Goal: Information Seeking & Learning: Learn about a topic

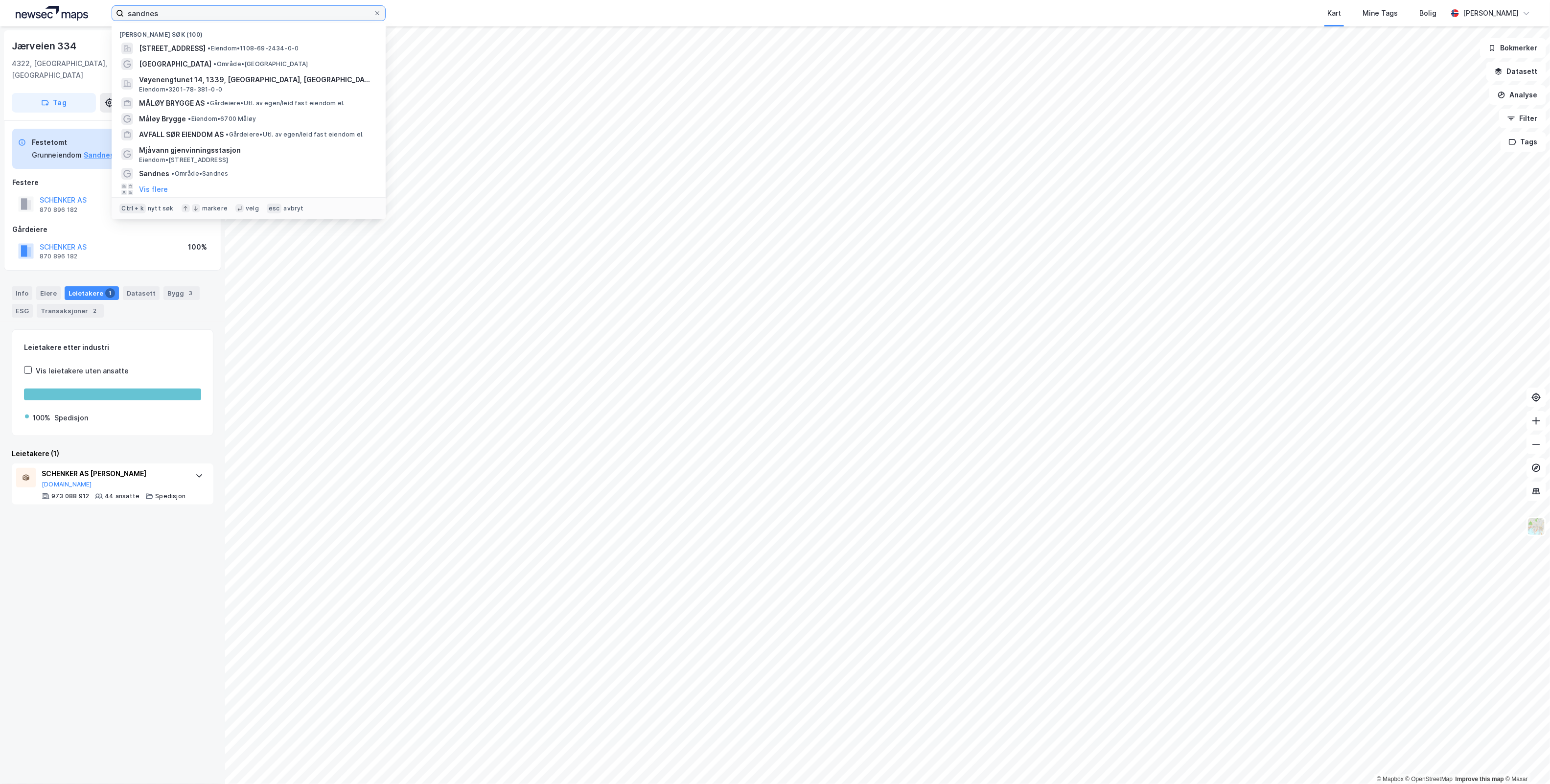
drag, startPoint x: 280, startPoint y: 14, endPoint x: -236, endPoint y: 1, distance: 516.2
click at [0, 1] on html "sandnes Nylige søk (100) Larsamyrå 18, 4313, SANDNES, SANDNES • Eiendom • 1108-…" at bounding box center [775, 392] width 1550 height 784
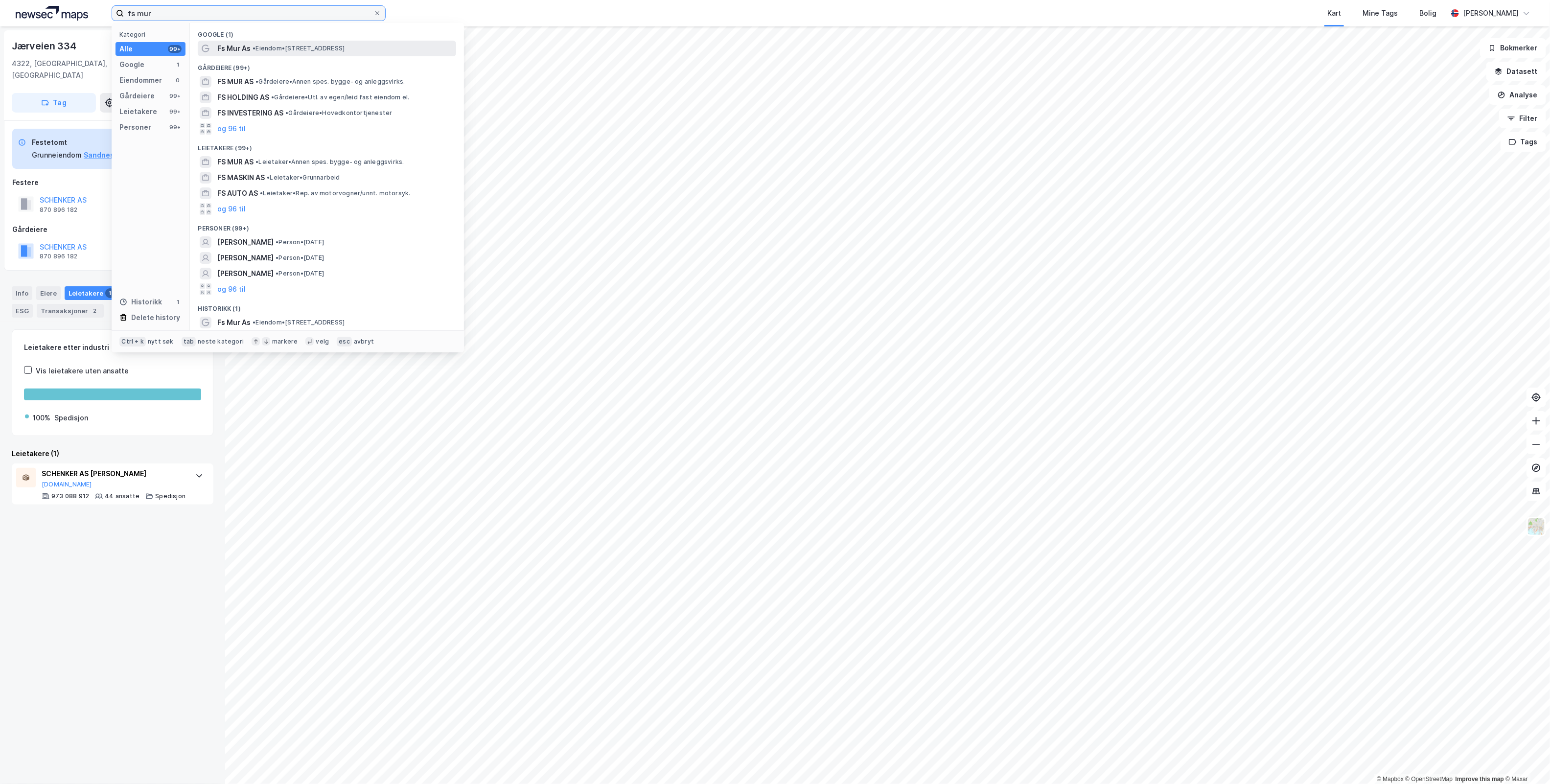
type input "fs mur"
click at [287, 47] on span "• Eiendom • [STREET_ADDRESS]" at bounding box center [298, 48] width 92 height 7
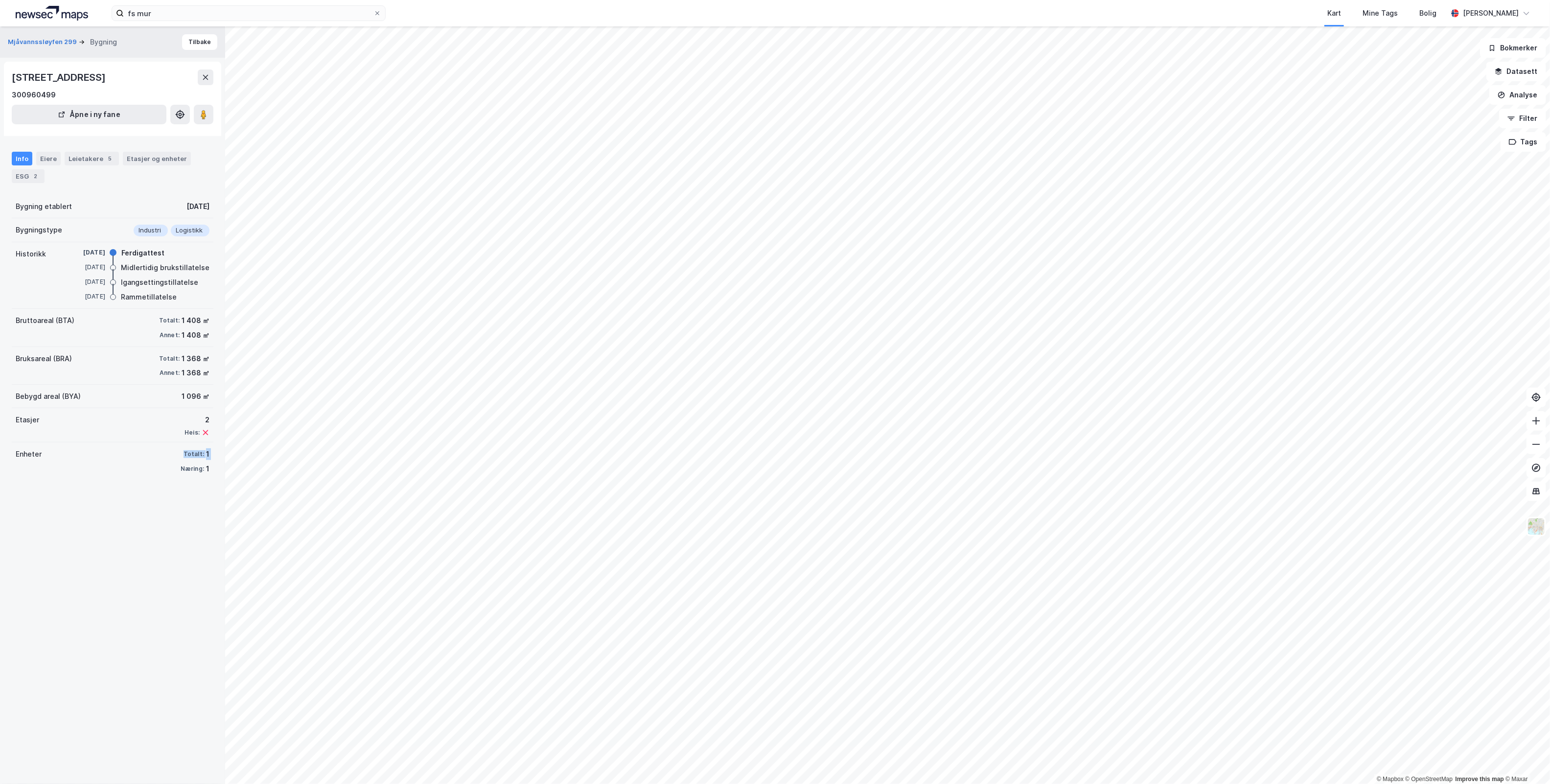
click at [96, 561] on div "Mjåvannssløyfen 299 Bygning Tilbake Mjåvannssløyfen 299, 4628, AGDER 300960499 …" at bounding box center [113, 405] width 225 height 757
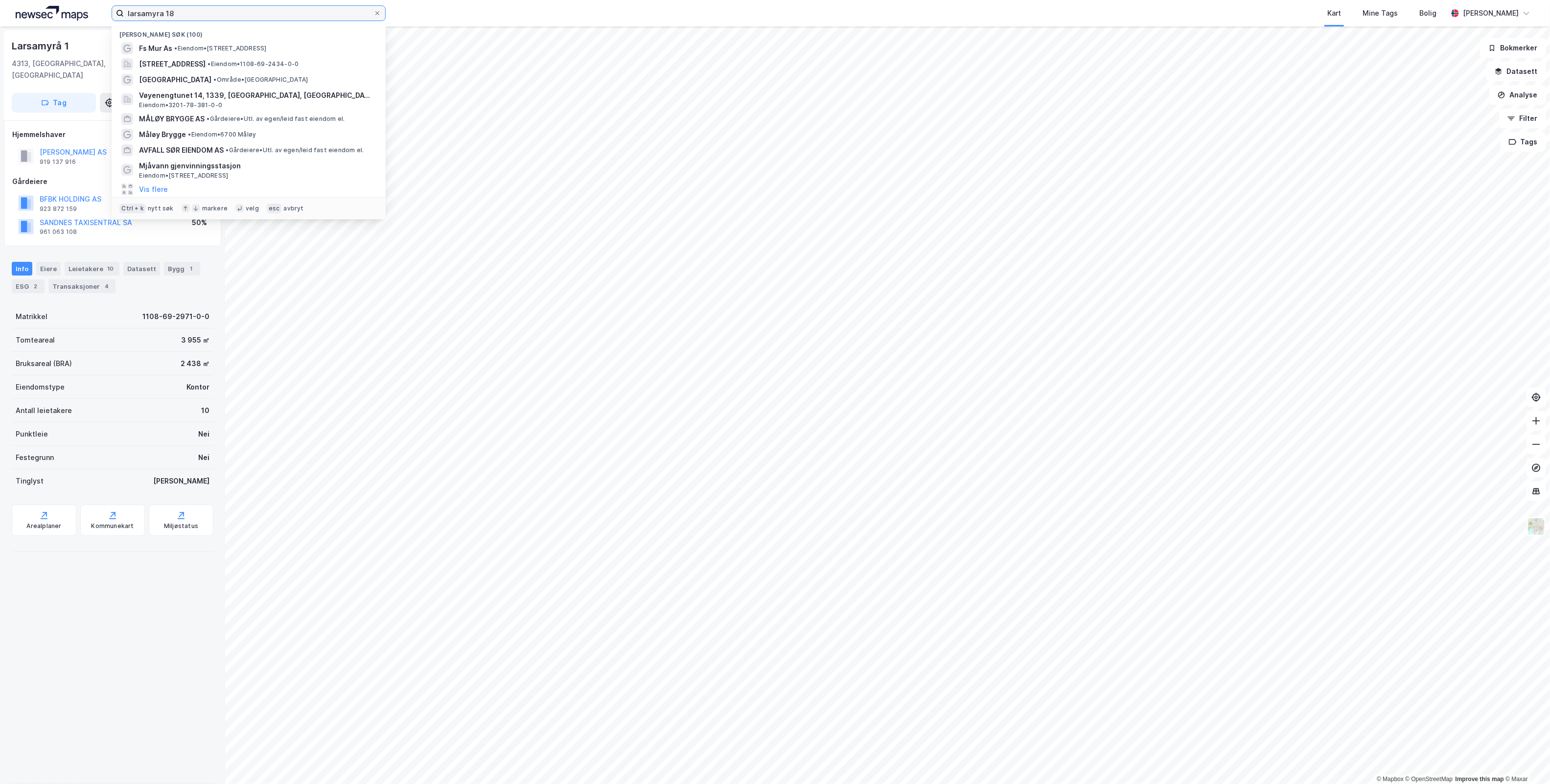
drag, startPoint x: 253, startPoint y: 13, endPoint x: -383, endPoint y: 18, distance: 636.0
click at [0, 18] on html "larsamyra 18 Nylige søk (100) Fs Mur As • Eiendom • [STREET_ADDRESS] • Eiendom …" at bounding box center [775, 392] width 1550 height 784
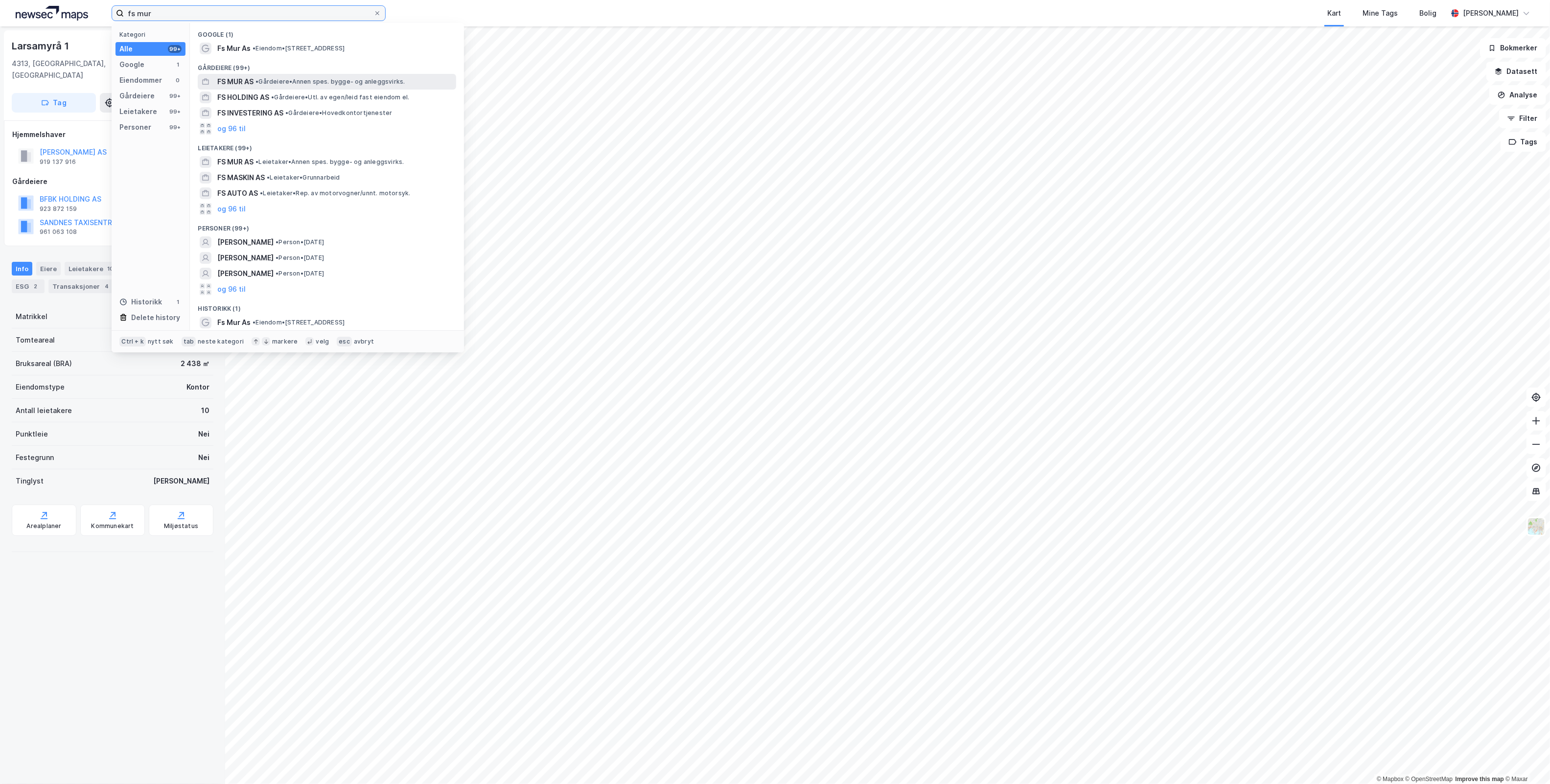
type input "fs mur"
click at [316, 79] on span "• Gårdeiere • Annen spes. bygge- og anleggsvirks." at bounding box center [331, 81] width 150 height 7
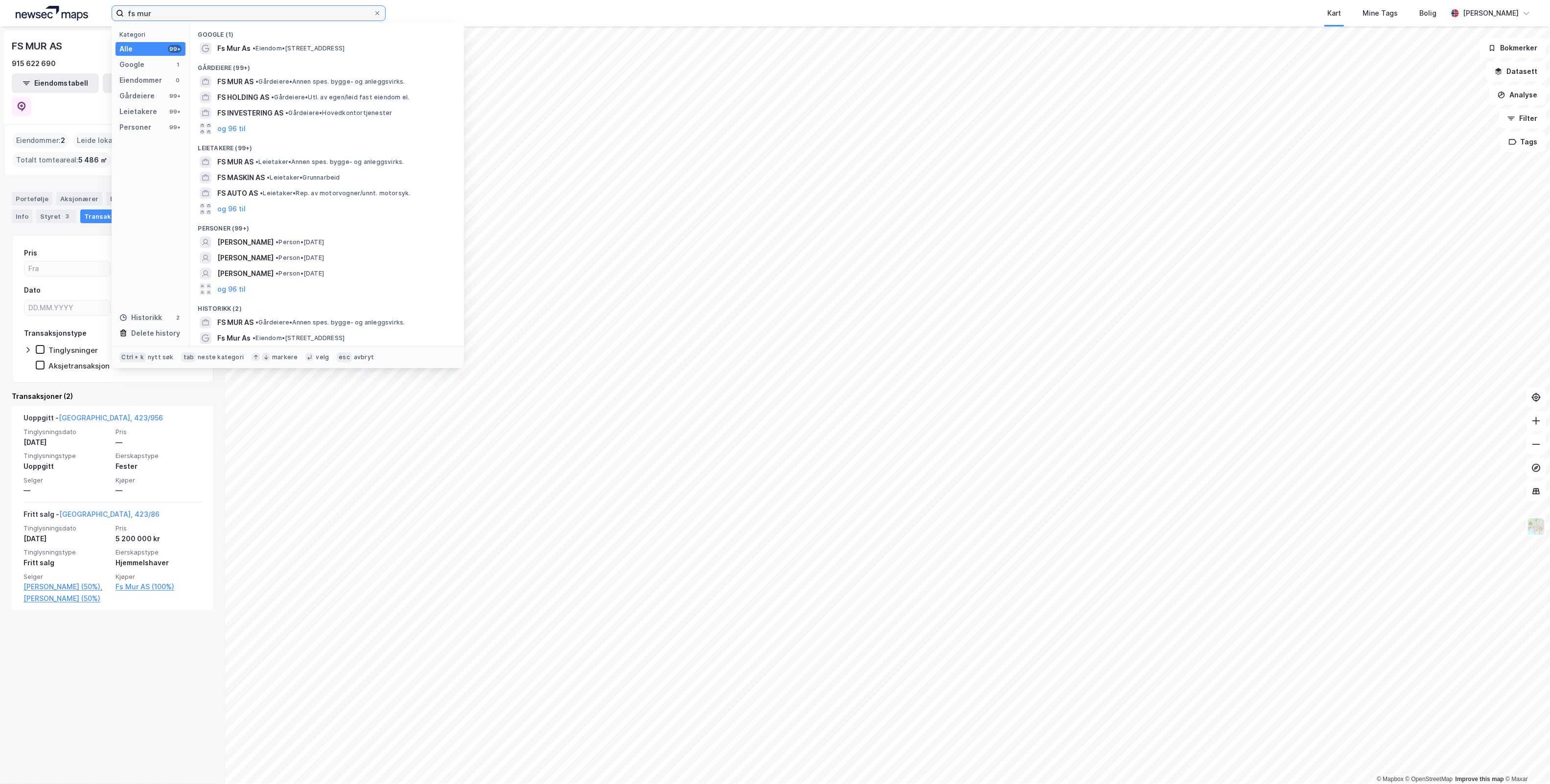
click at [162, 14] on input "fs mur" at bounding box center [248, 13] width 249 height 15
click at [293, 47] on span "• Eiendom • [STREET_ADDRESS]" at bounding box center [298, 48] width 92 height 7
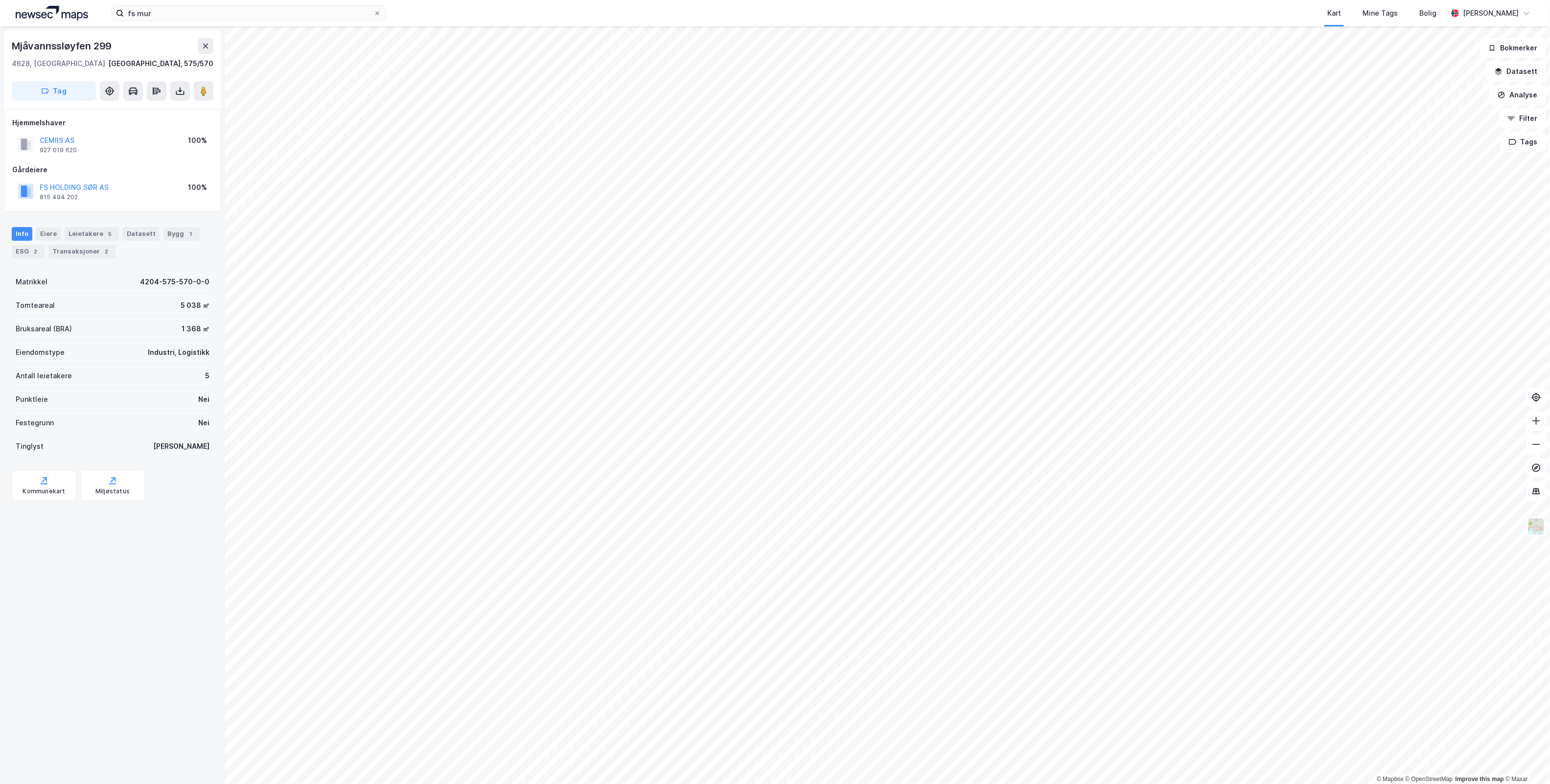
click at [163, 236] on div "Bygg 1" at bounding box center [181, 234] width 36 height 14
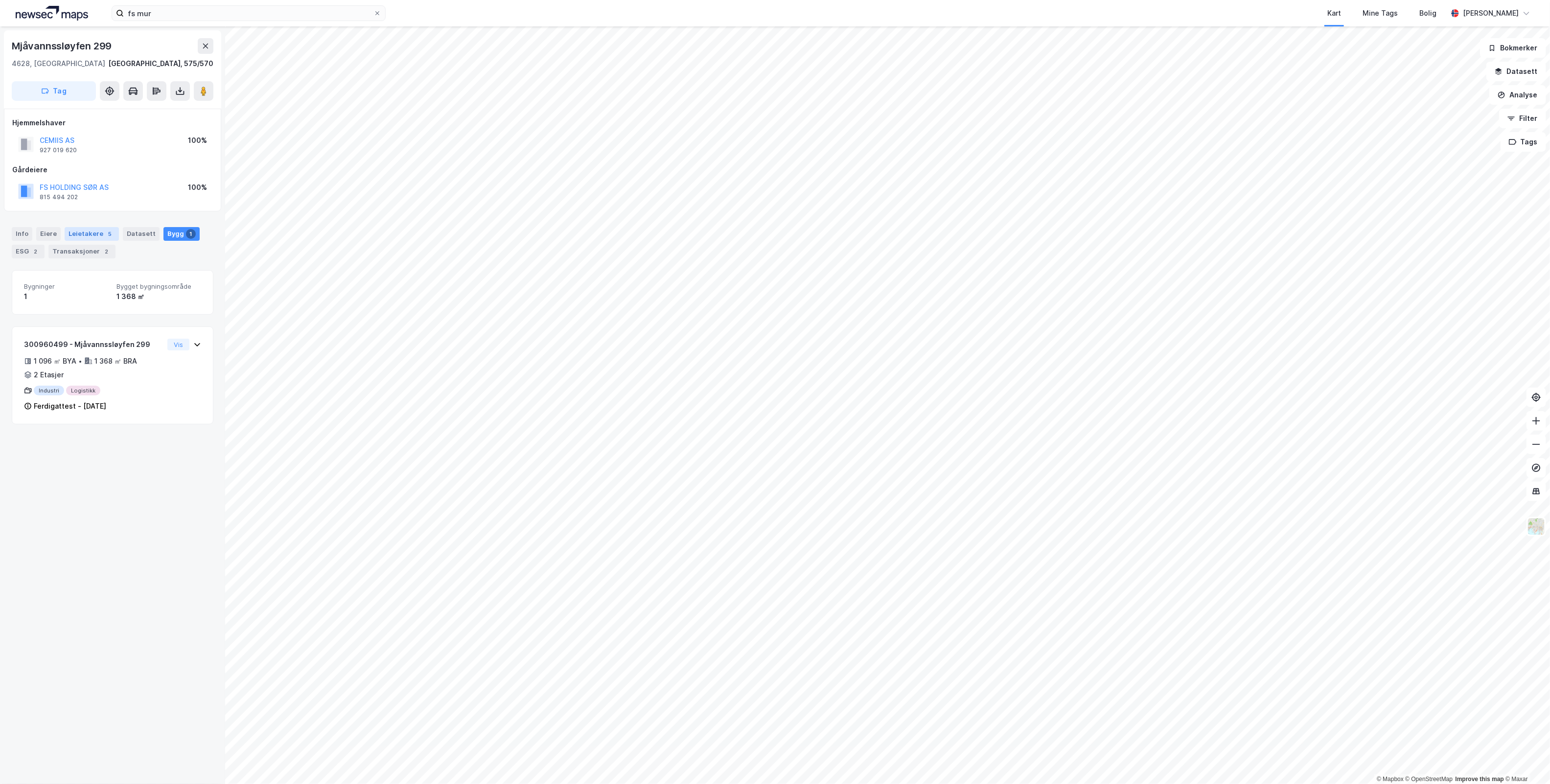
click at [73, 236] on div "Leietakere 5" at bounding box center [91, 234] width 54 height 14
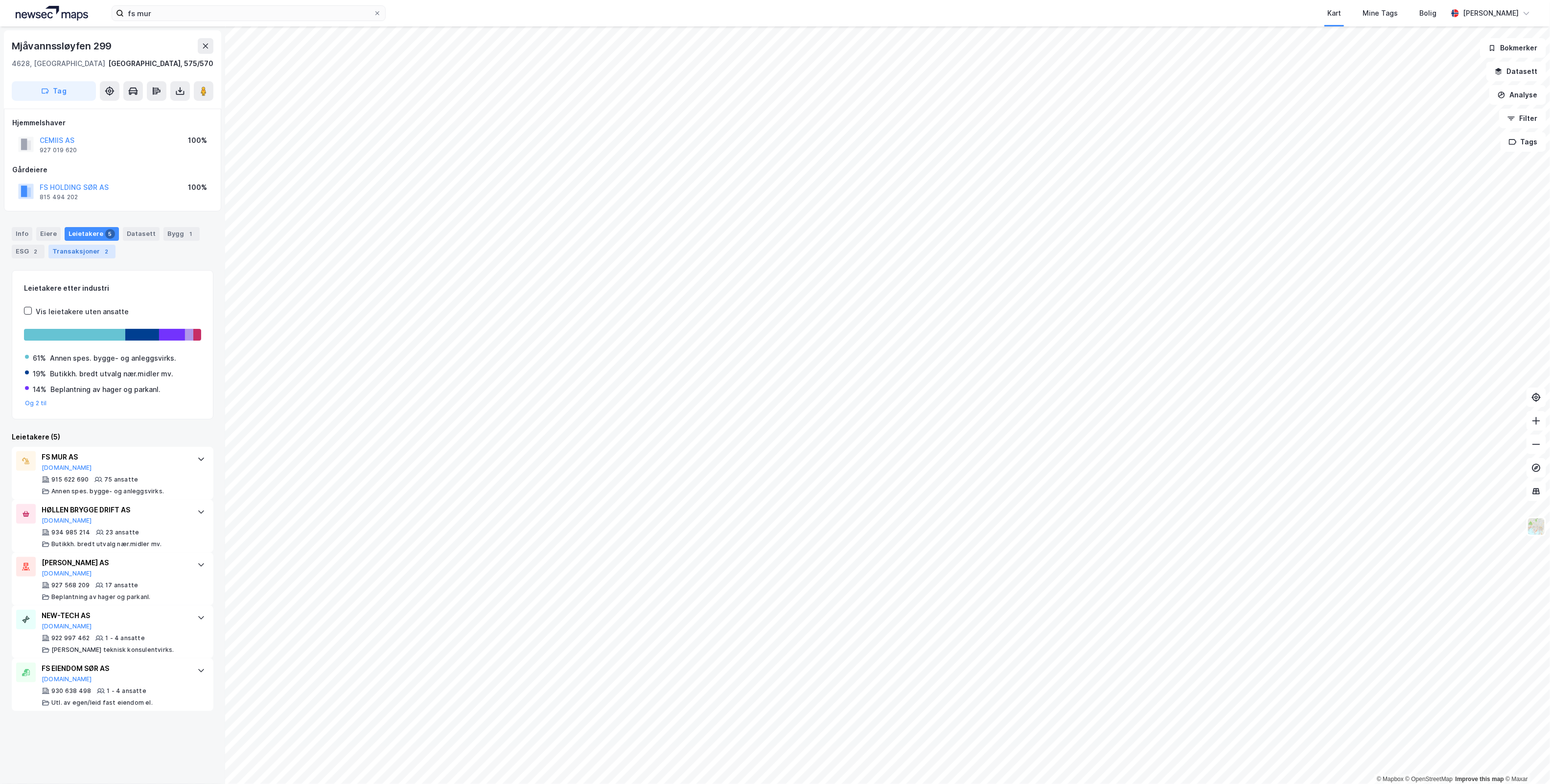
drag, startPoint x: 67, startPoint y: 250, endPoint x: 63, endPoint y: 248, distance: 4.5
click at [65, 249] on div "Transaksjoner 2" at bounding box center [81, 251] width 67 height 14
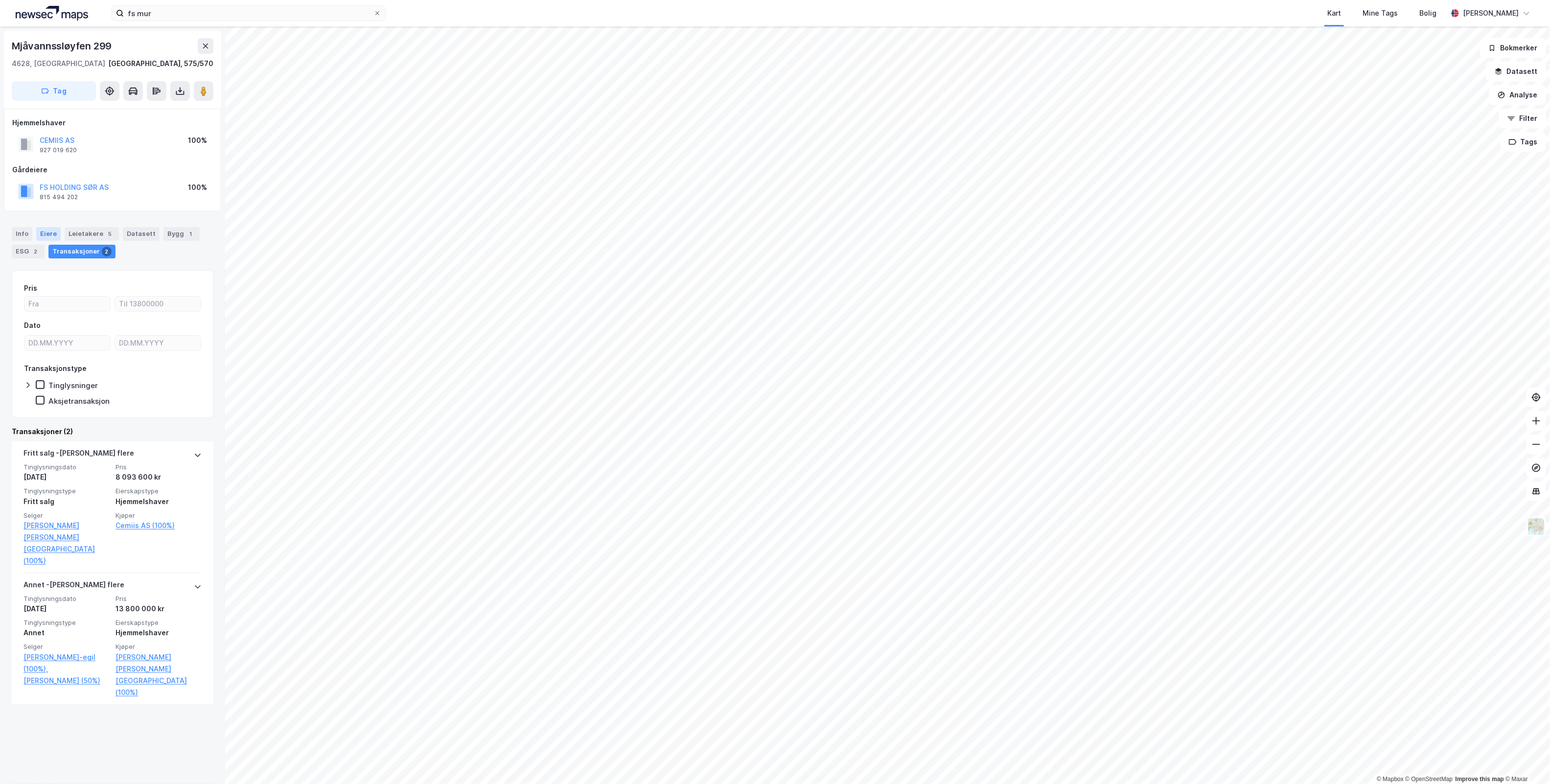
click at [53, 235] on div "Eiere" at bounding box center [48, 234] width 24 height 14
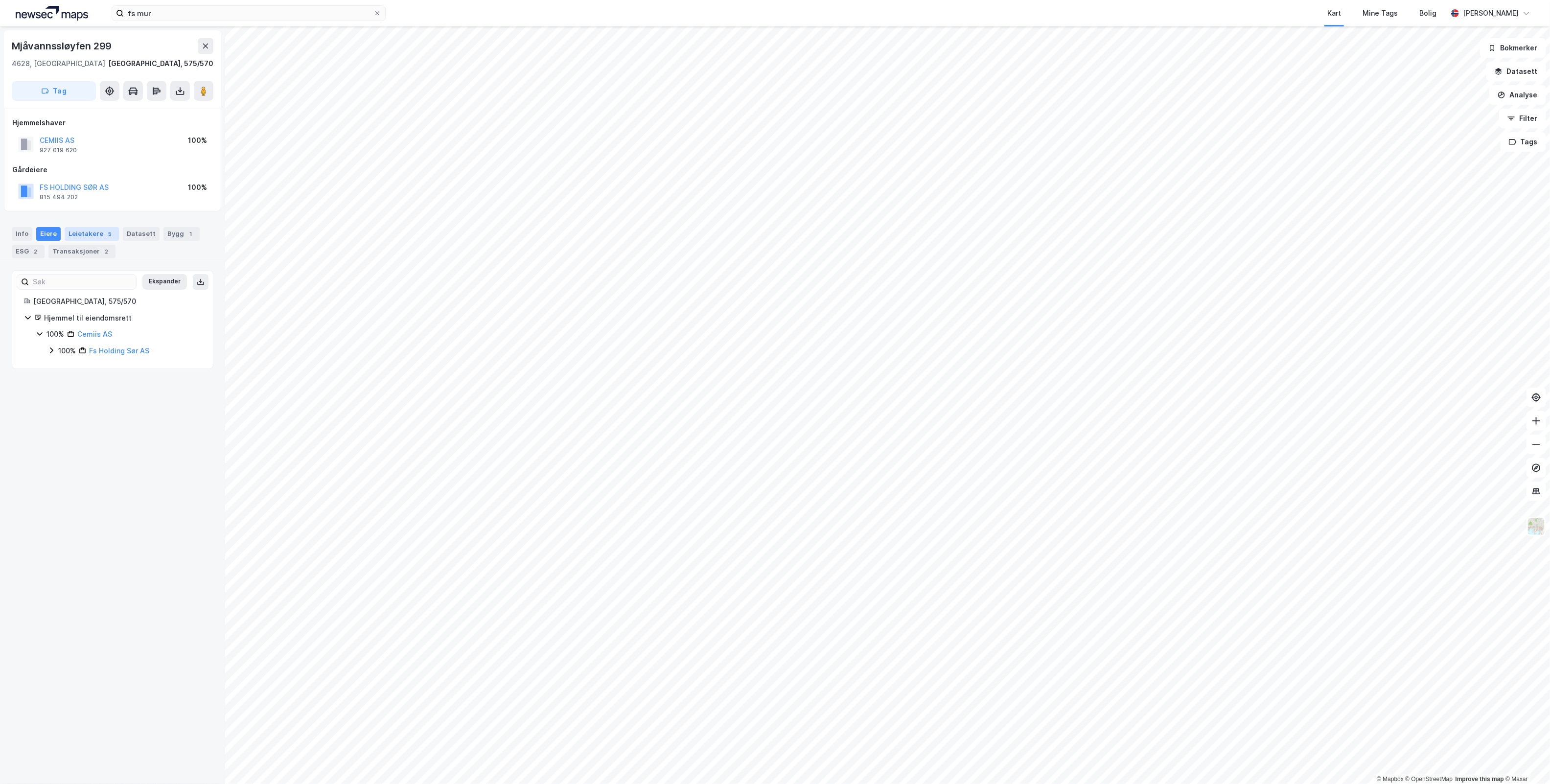
click at [79, 233] on div "Leietakere 5" at bounding box center [91, 234] width 54 height 14
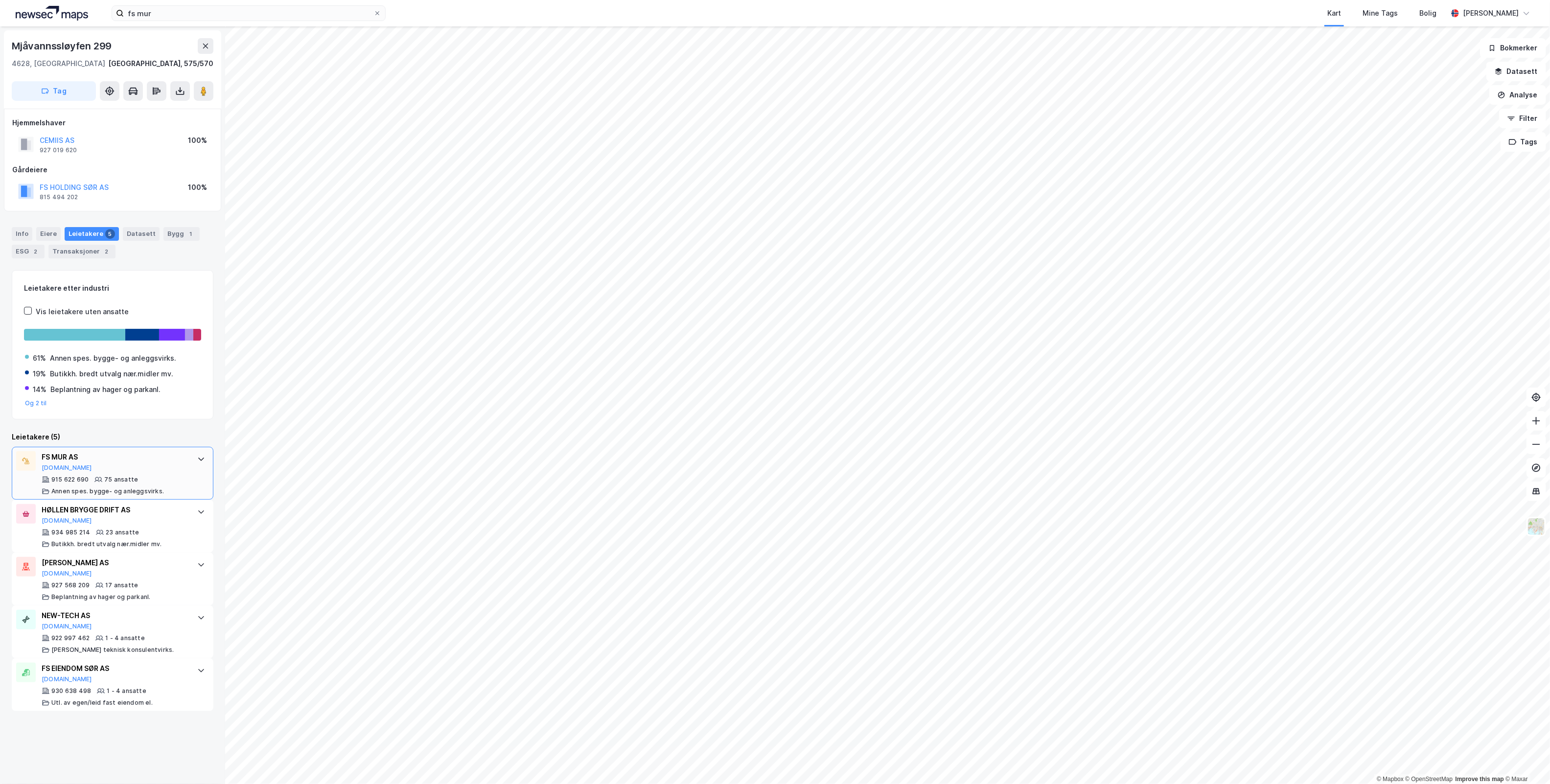
click at [193, 466] on div at bounding box center [200, 458] width 16 height 16
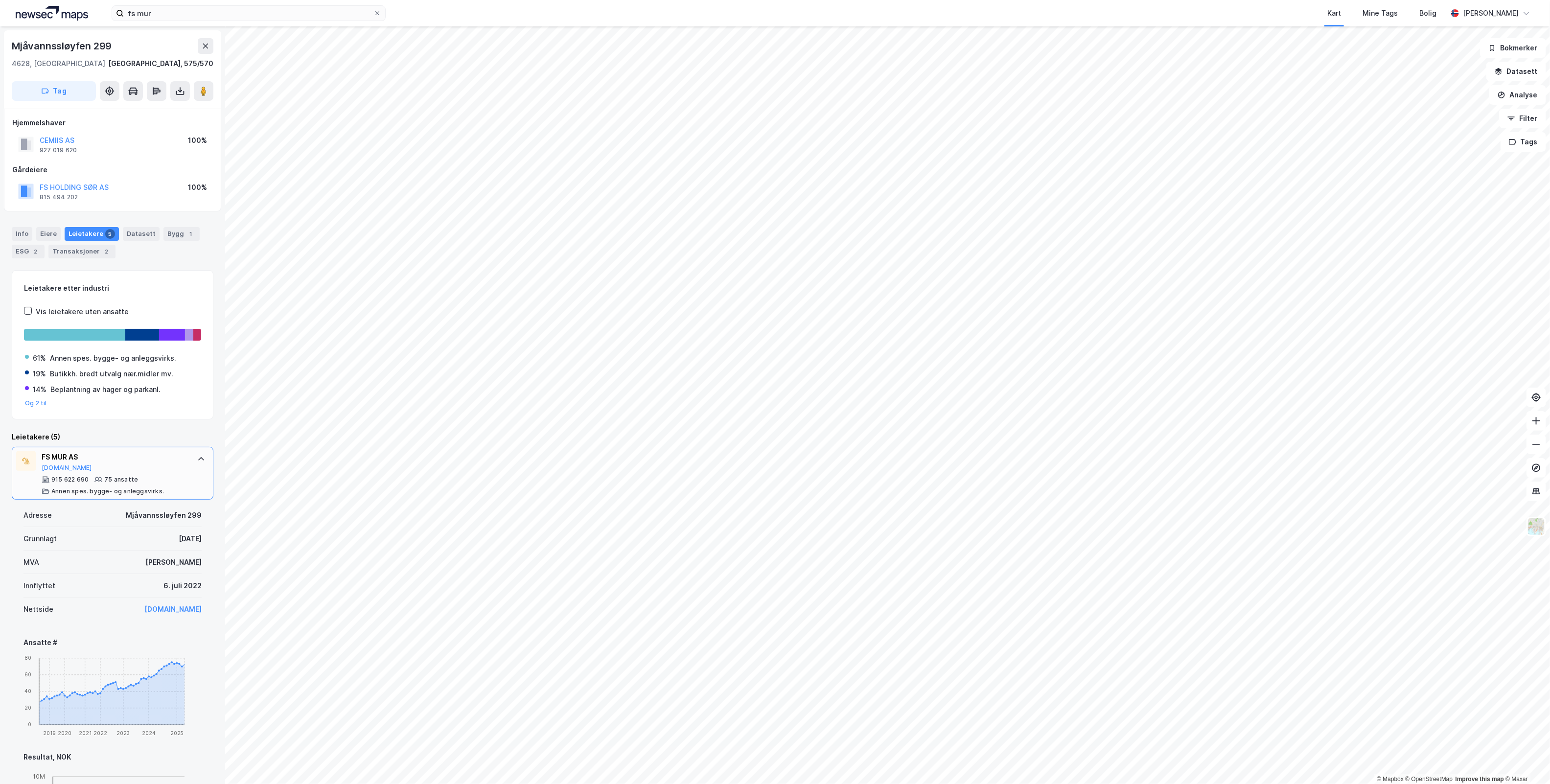
click at [193, 466] on div at bounding box center [200, 458] width 16 height 16
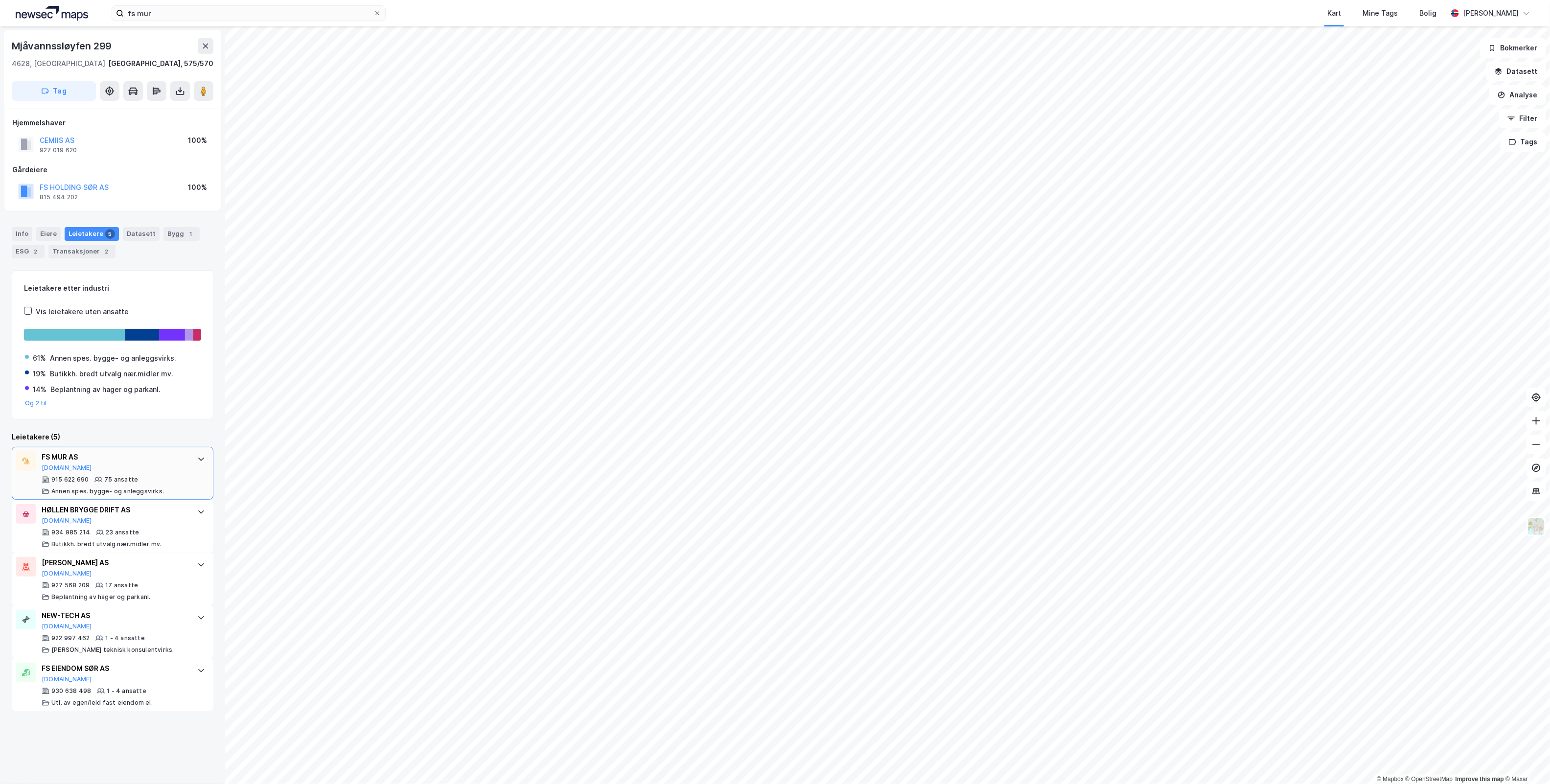
click at [193, 466] on div at bounding box center [200, 458] width 16 height 16
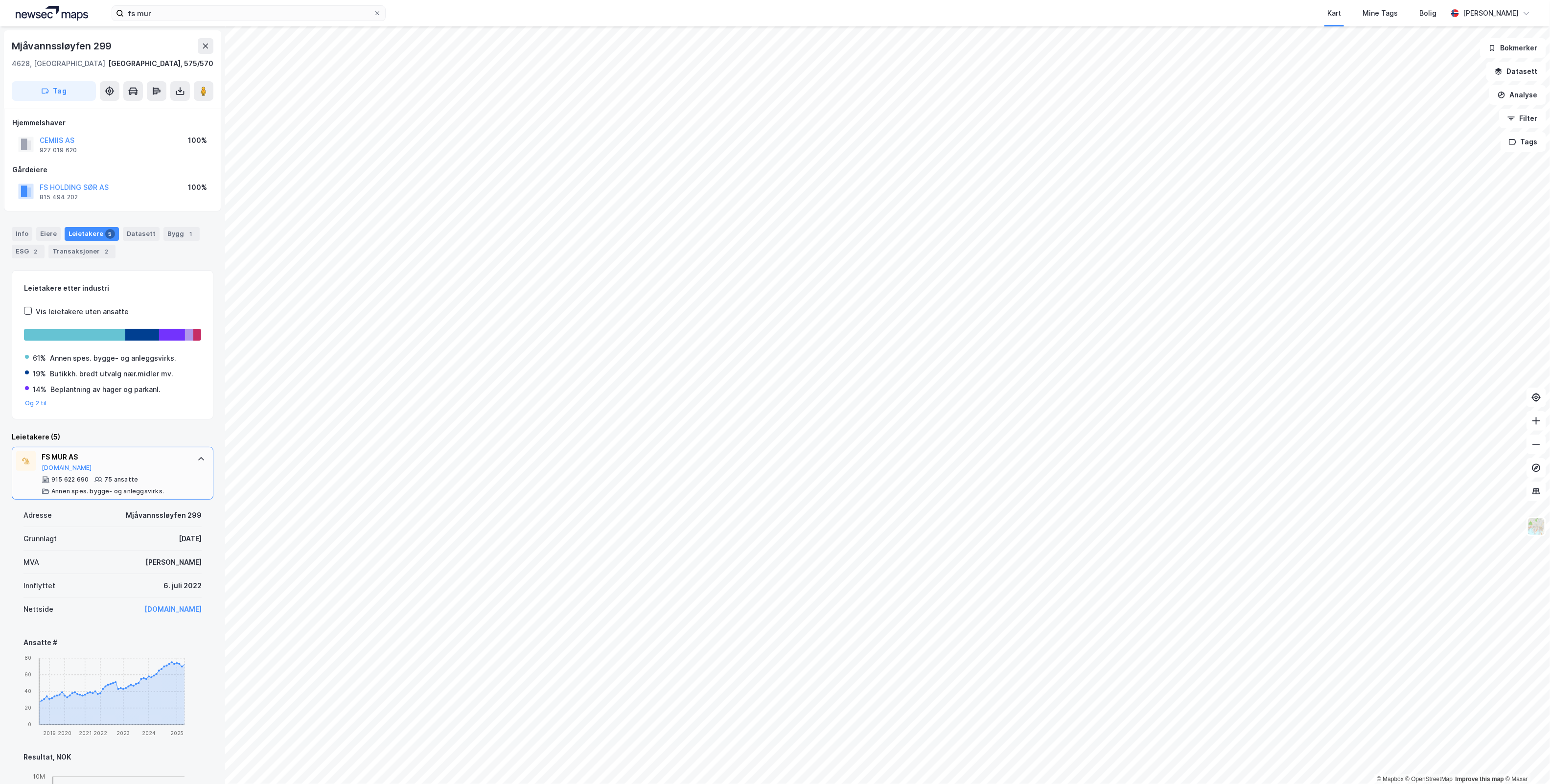
click at [193, 466] on div at bounding box center [200, 458] width 16 height 16
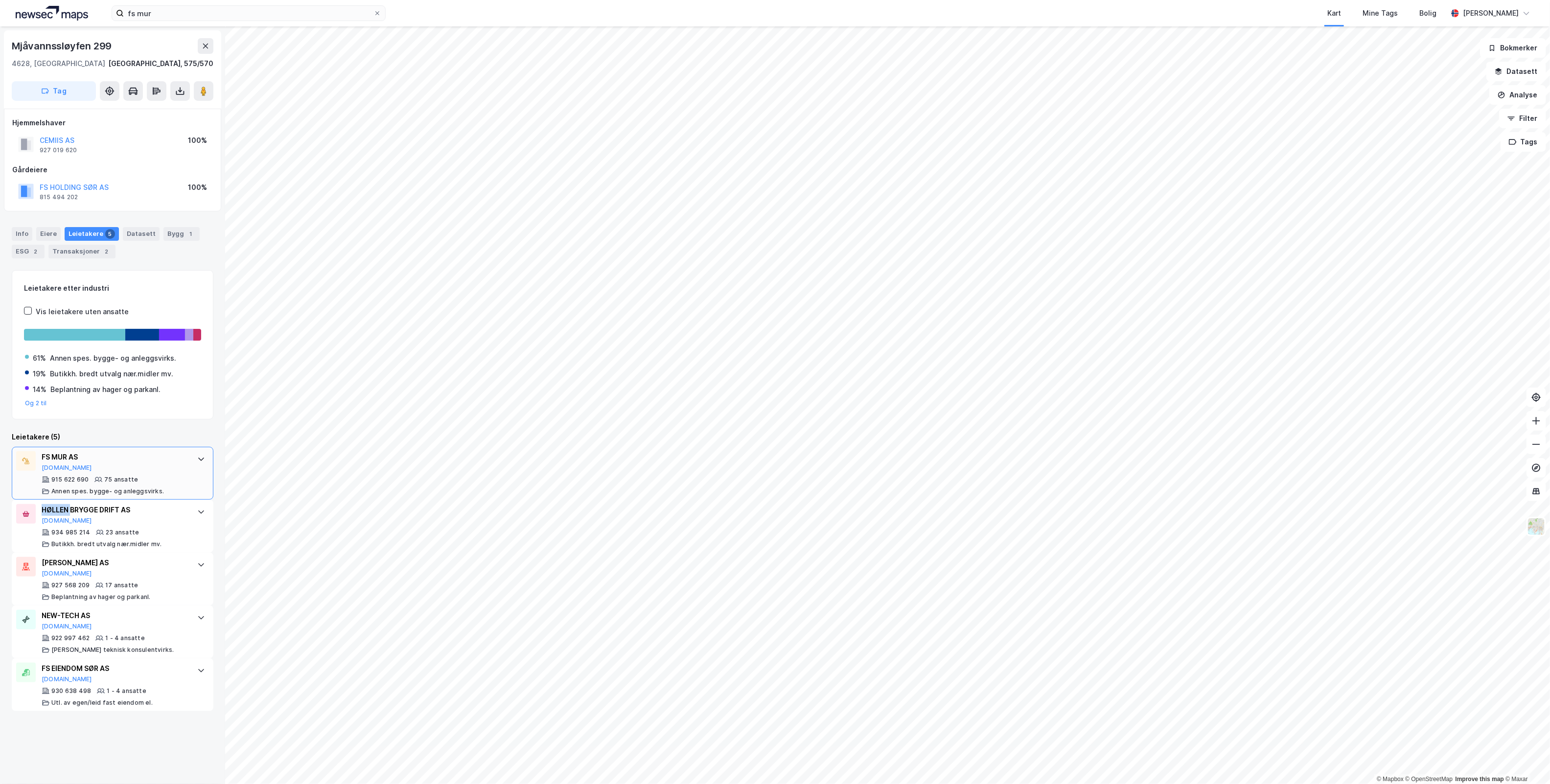
click at [193, 466] on div at bounding box center [200, 458] width 16 height 16
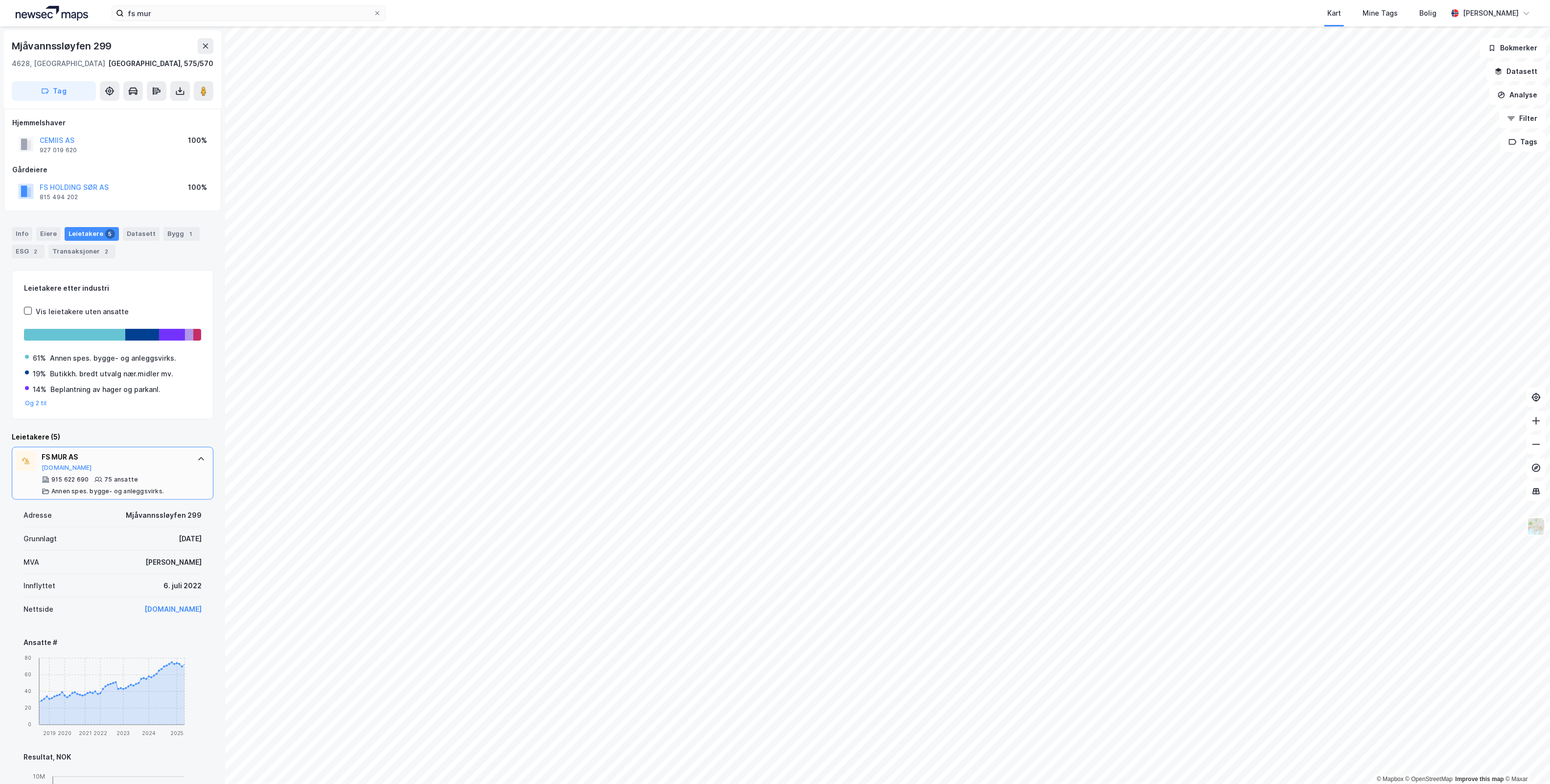
click at [193, 466] on div at bounding box center [200, 458] width 16 height 16
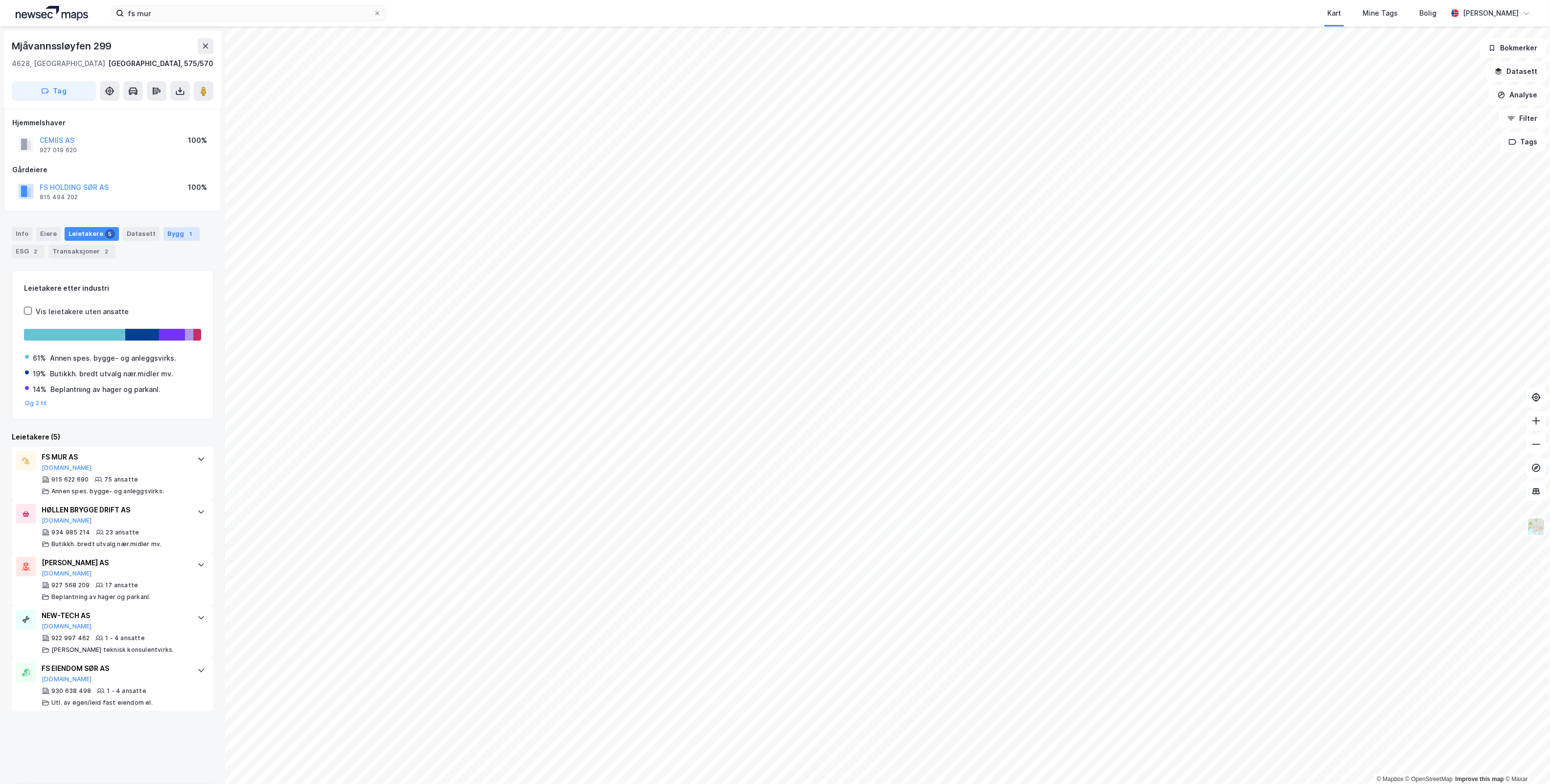
click at [186, 235] on div "1" at bounding box center [190, 234] width 10 height 10
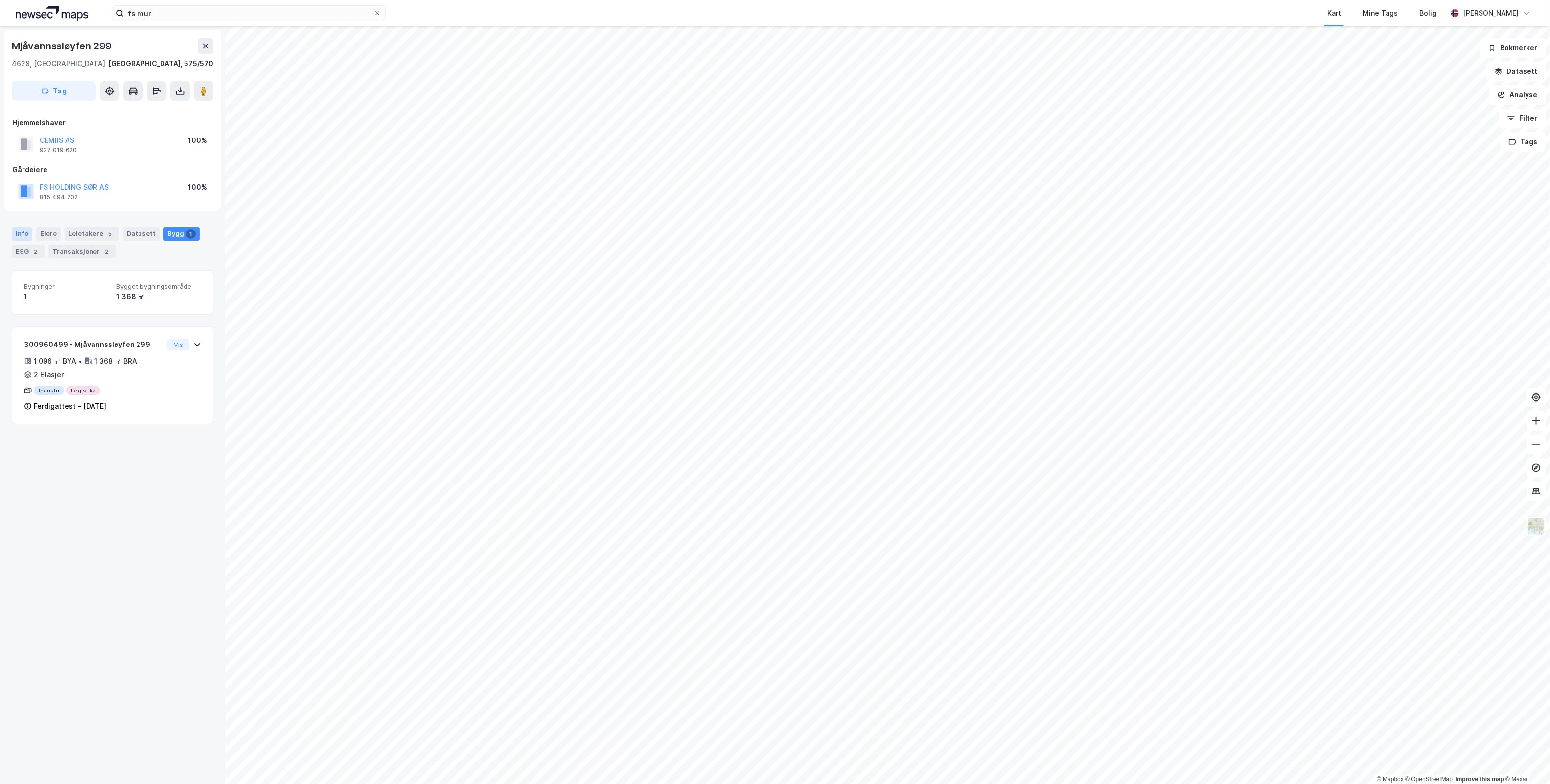
click at [23, 234] on div "Info" at bounding box center [22, 234] width 20 height 14
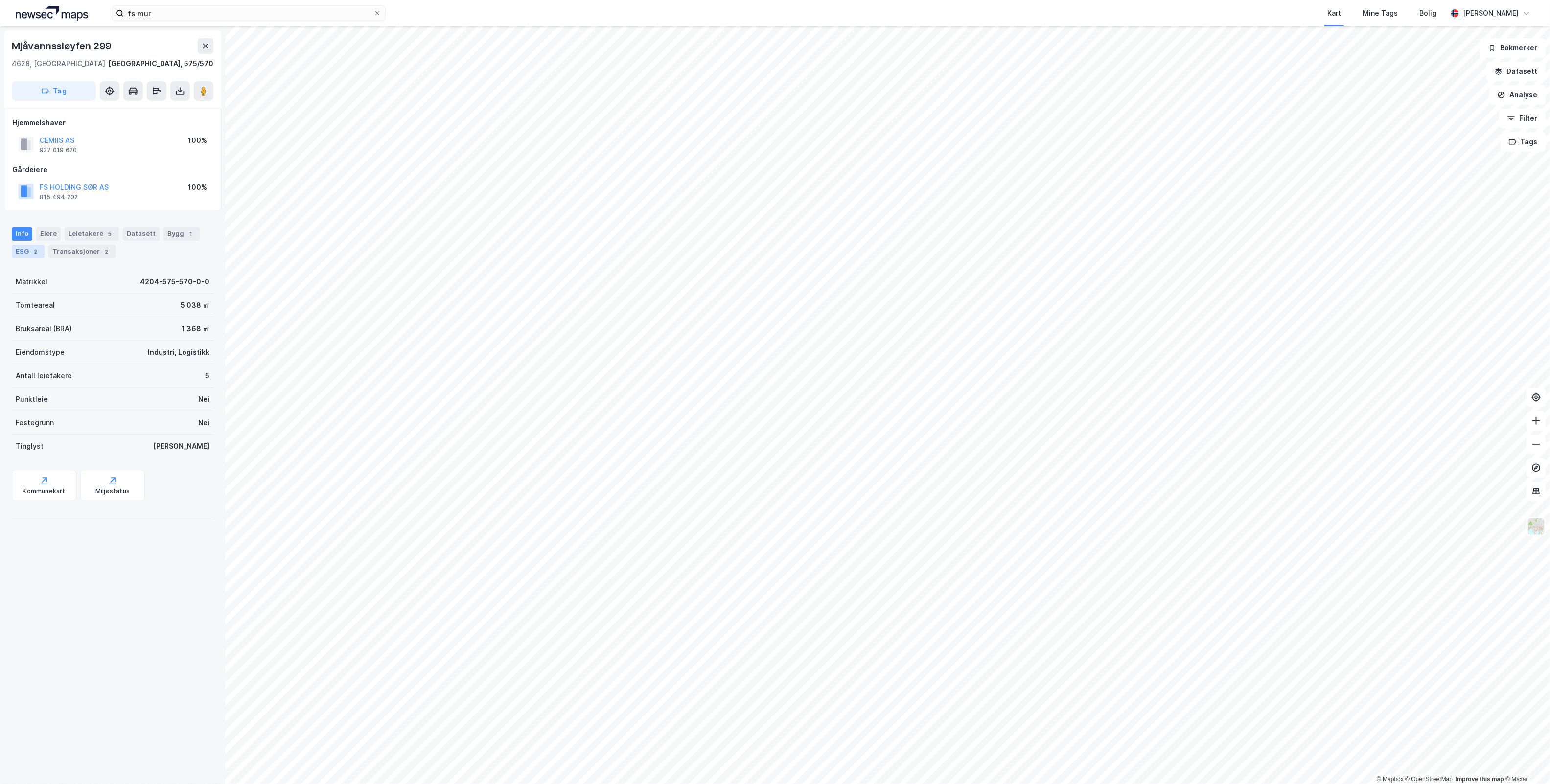
click at [28, 250] on div "ESG 2" at bounding box center [28, 251] width 32 height 14
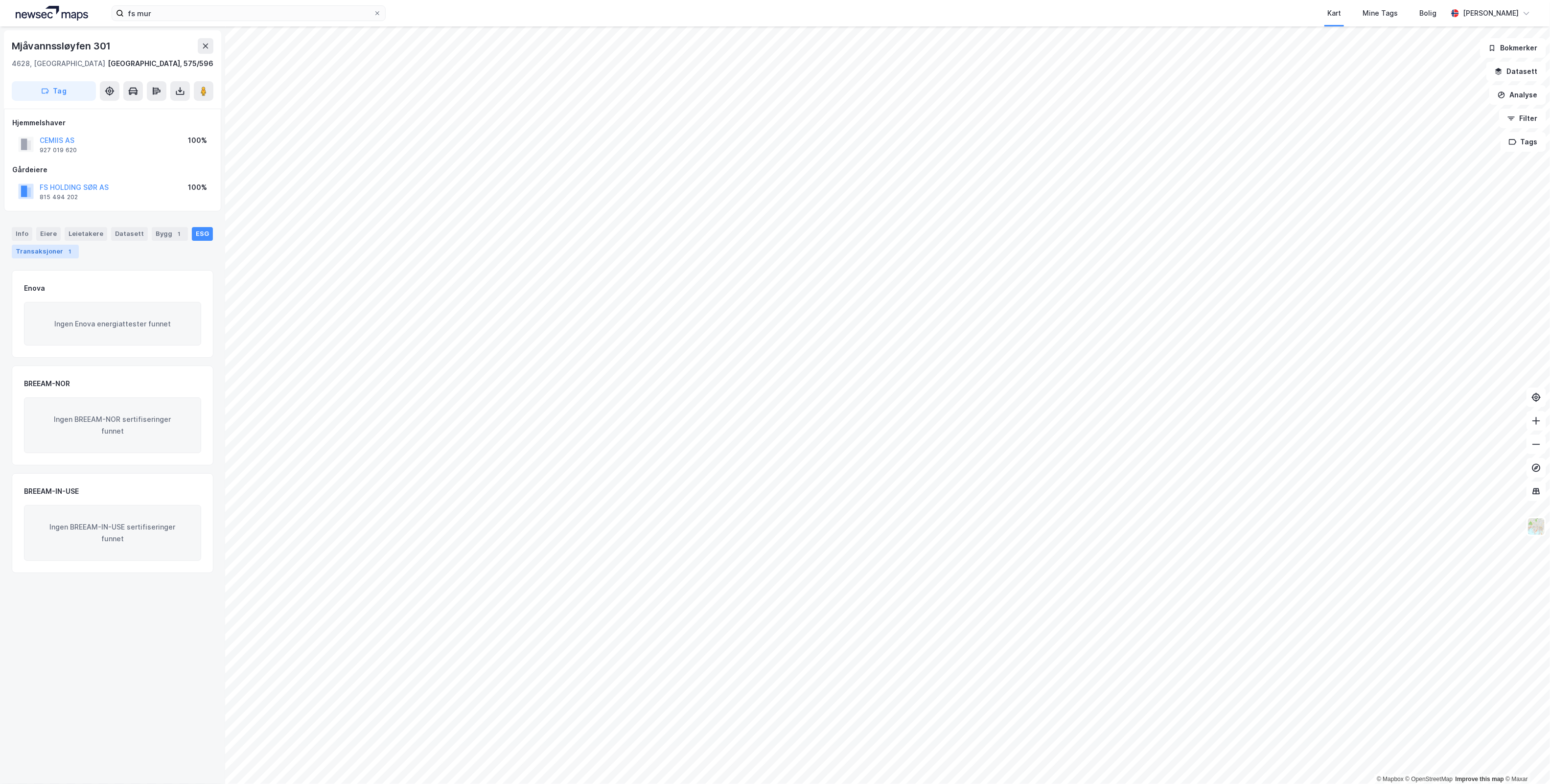
click at [60, 250] on div "Transaksjoner 1" at bounding box center [45, 251] width 67 height 14
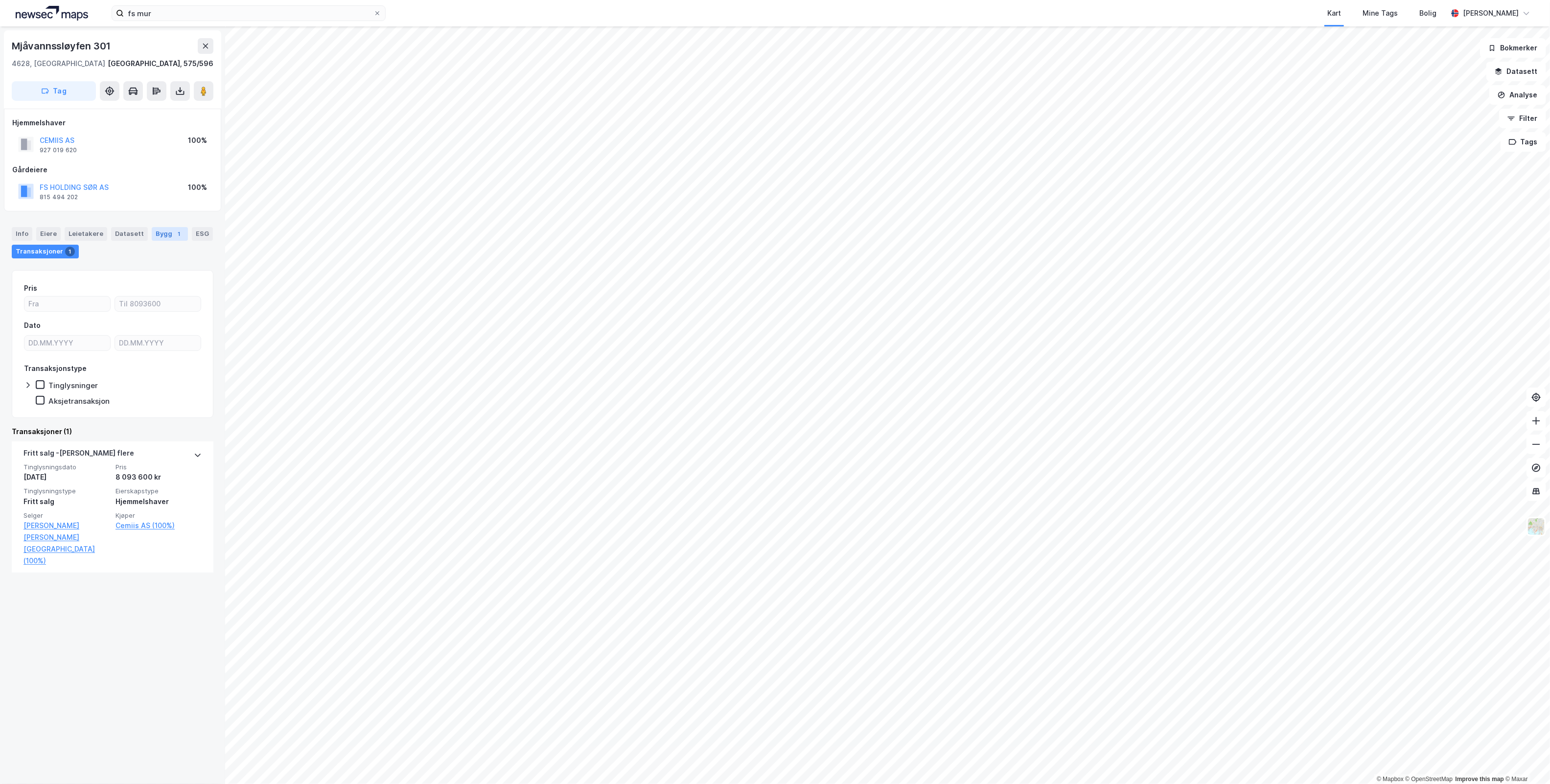
click at [175, 235] on div "1" at bounding box center [179, 234] width 10 height 10
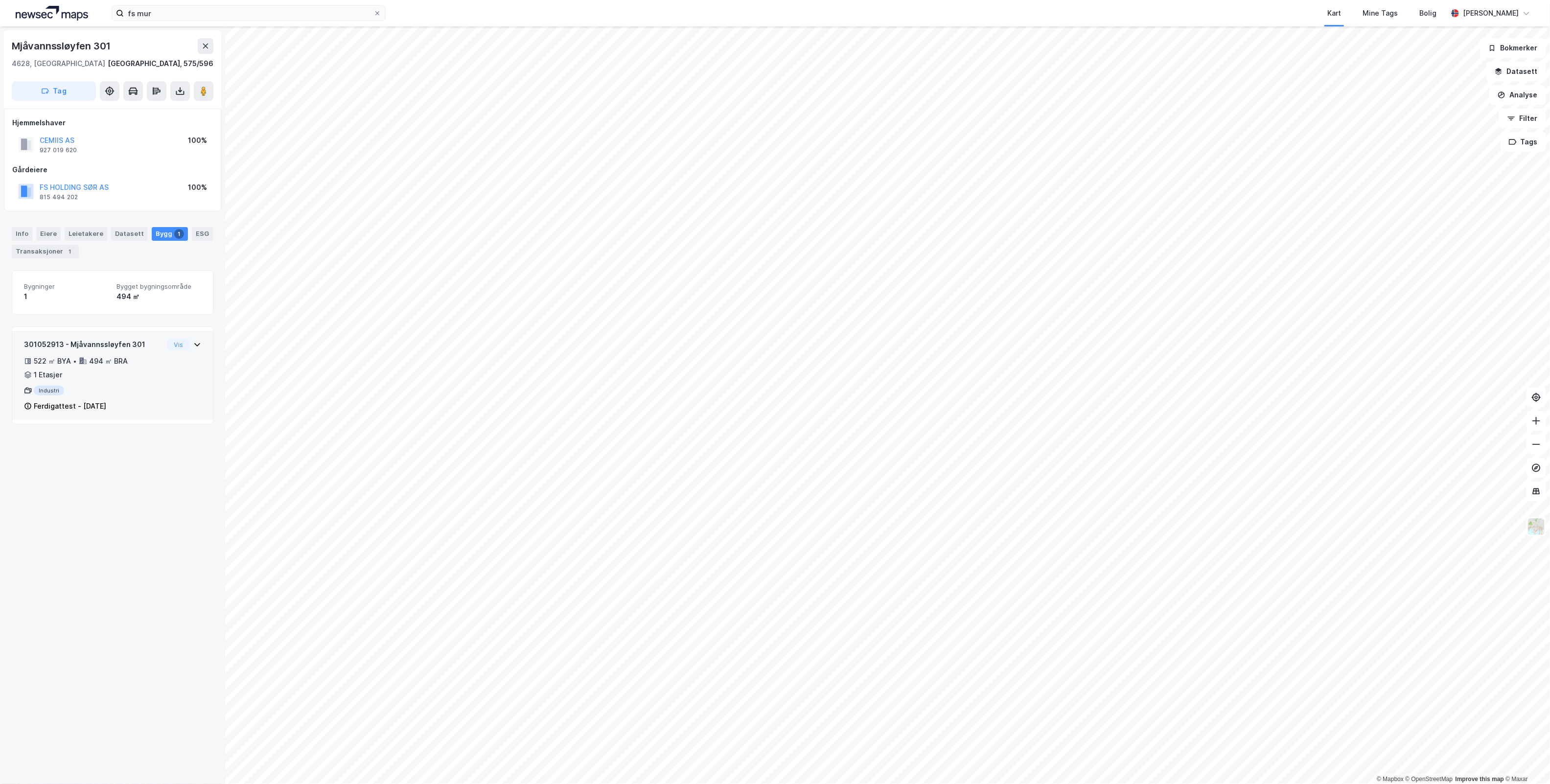
click at [182, 339] on div "Vis" at bounding box center [184, 344] width 34 height 12
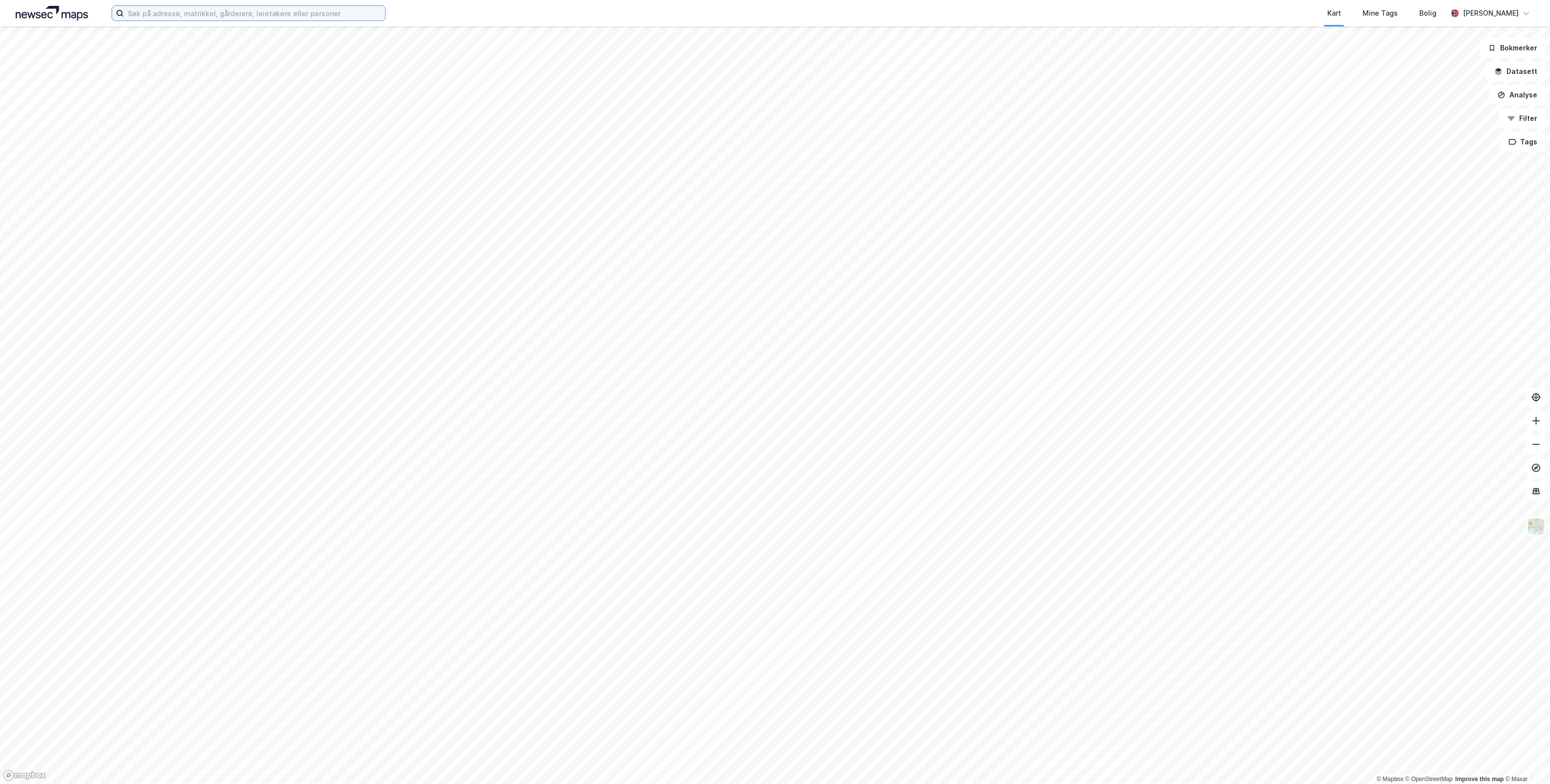
click at [256, 7] on input at bounding box center [254, 13] width 261 height 15
type input "rema 1000 austrått"
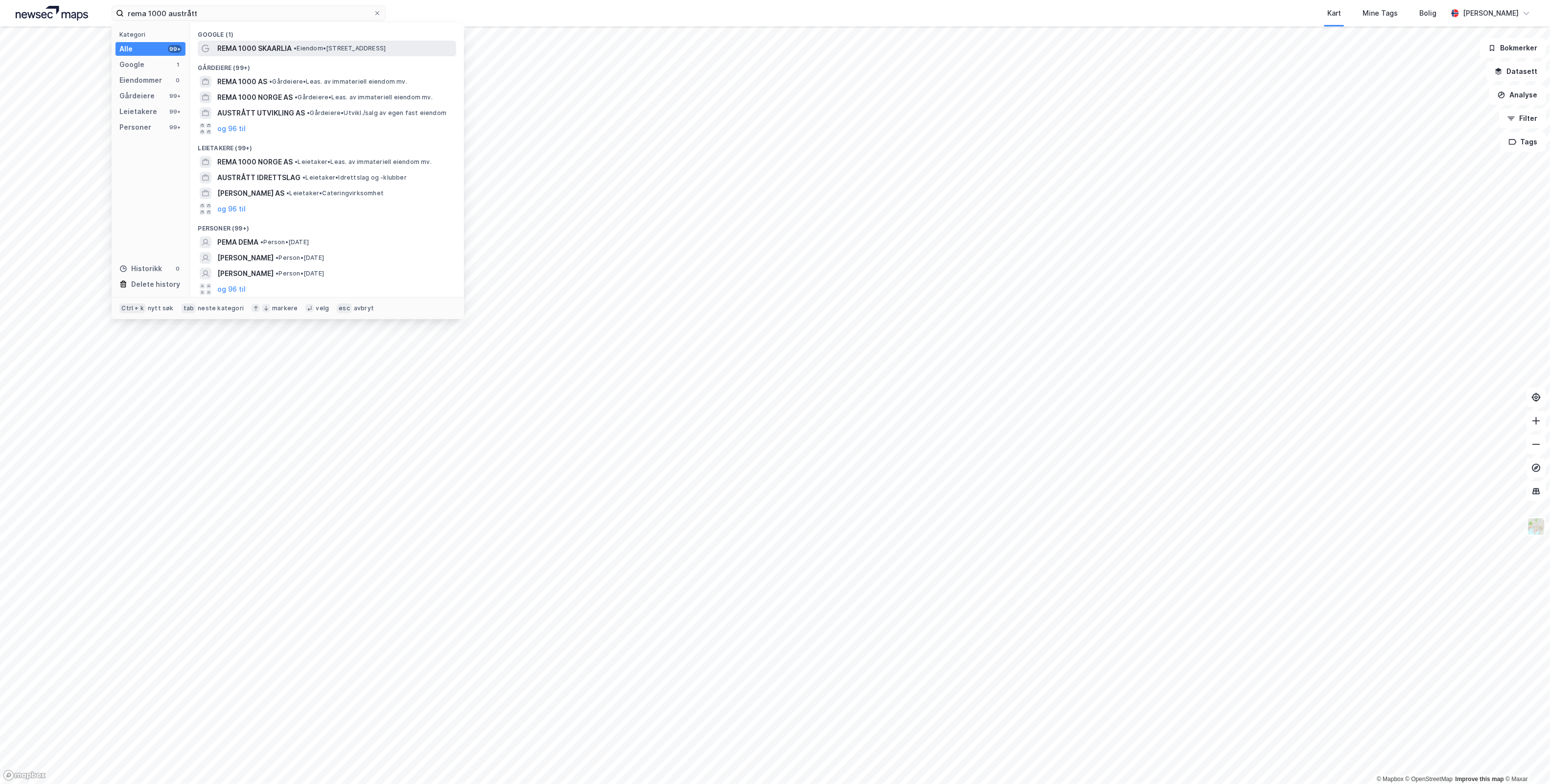
click at [316, 41] on div "REMA 1000 SKAARLIA • Eiendom • Skaarlia 1, 4326 Sandnes" at bounding box center [327, 48] width 259 height 16
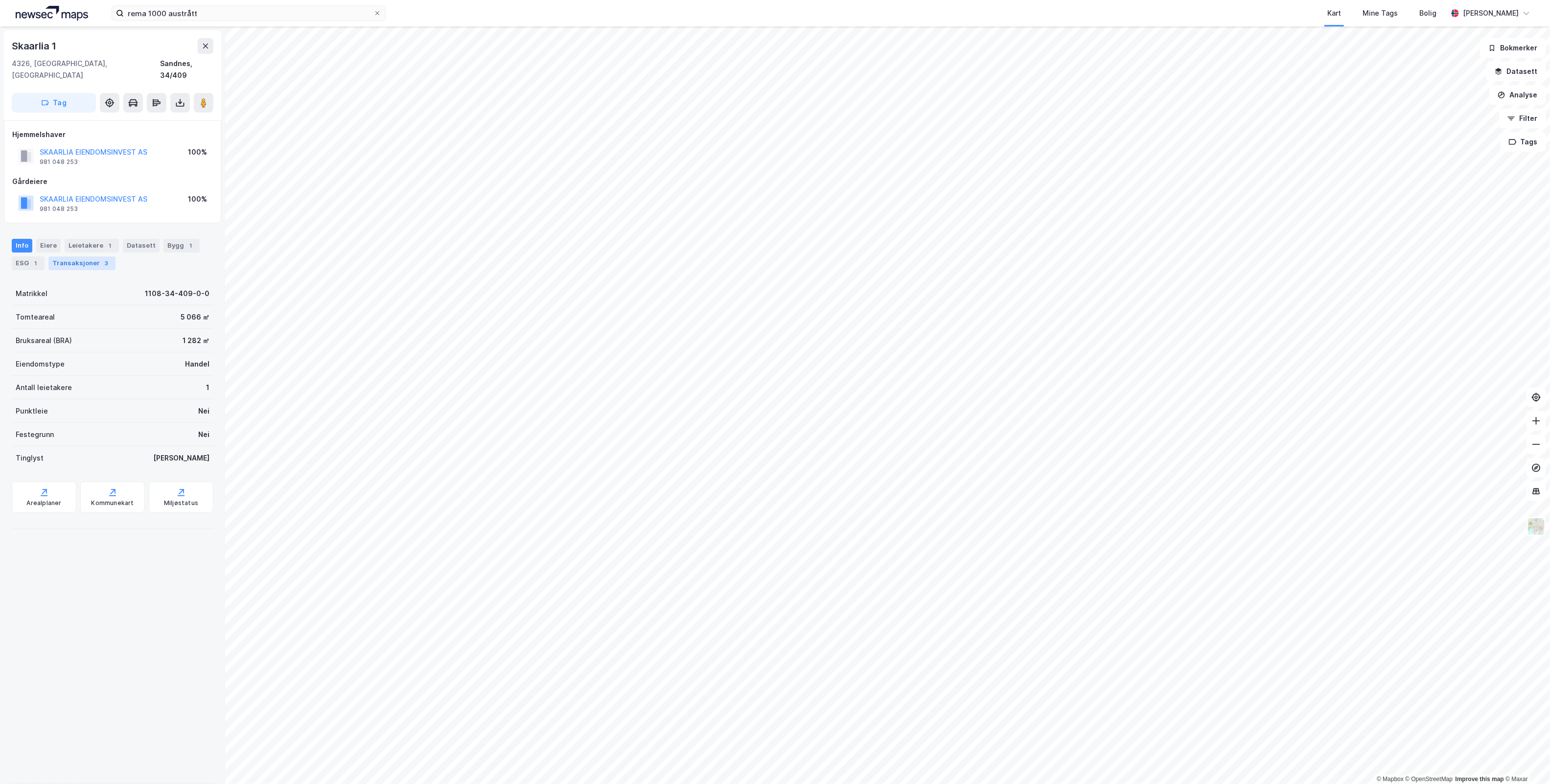
click at [94, 257] on div "Transaksjoner 3" at bounding box center [81, 263] width 67 height 14
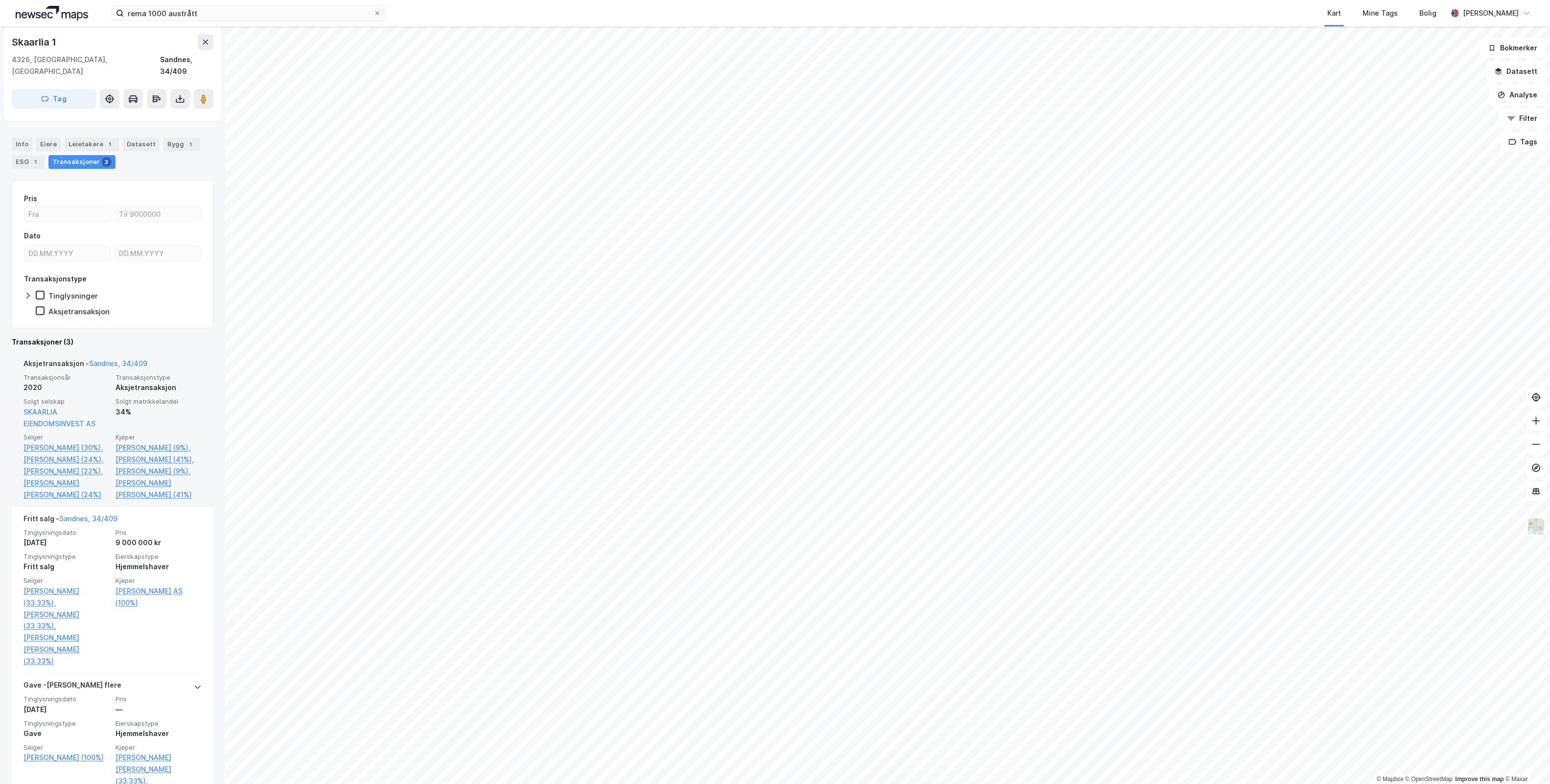
scroll to position [121, 0]
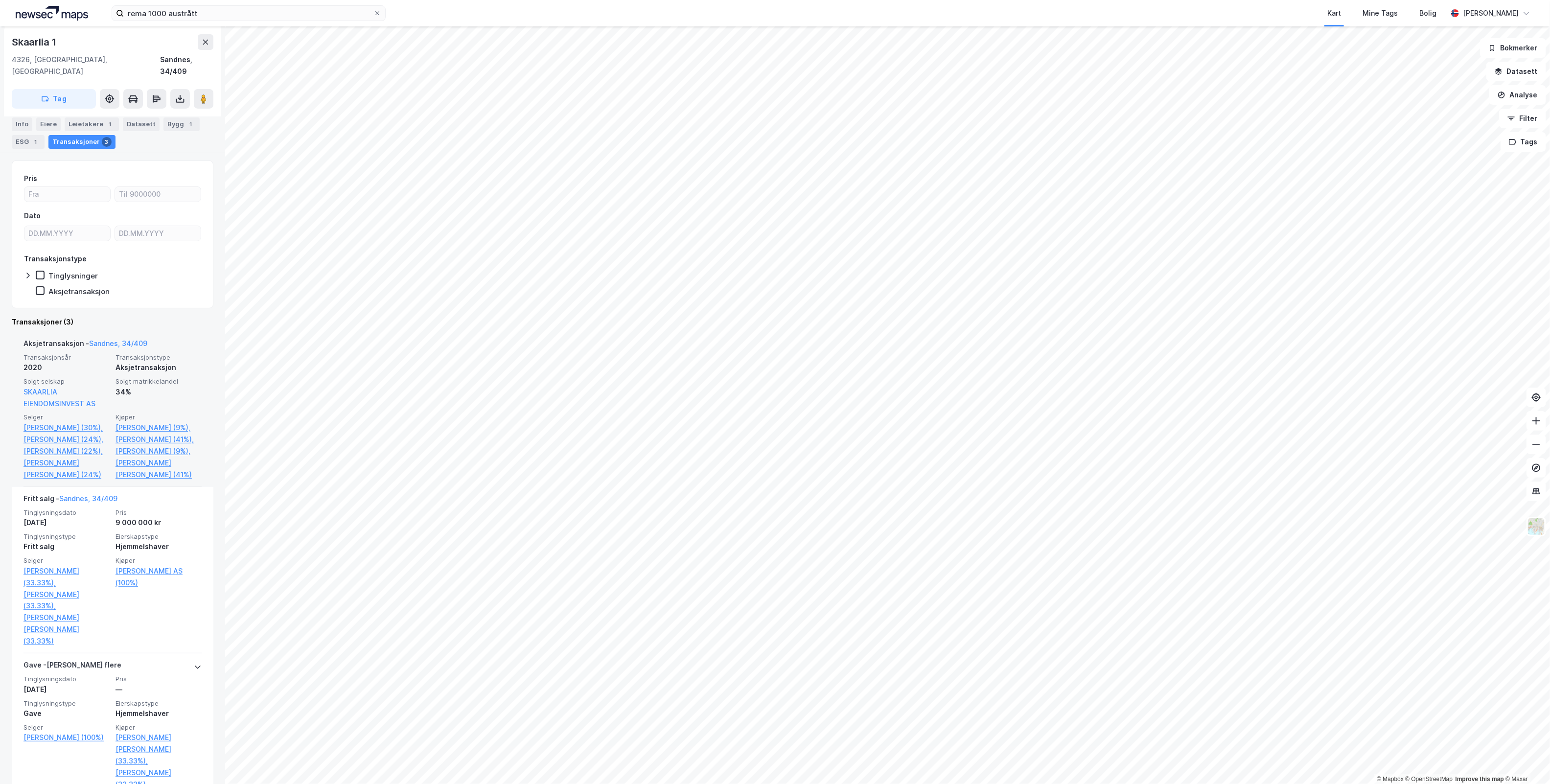
click at [159, 377] on span "Solgt matrikkelandel" at bounding box center [158, 380] width 86 height 8
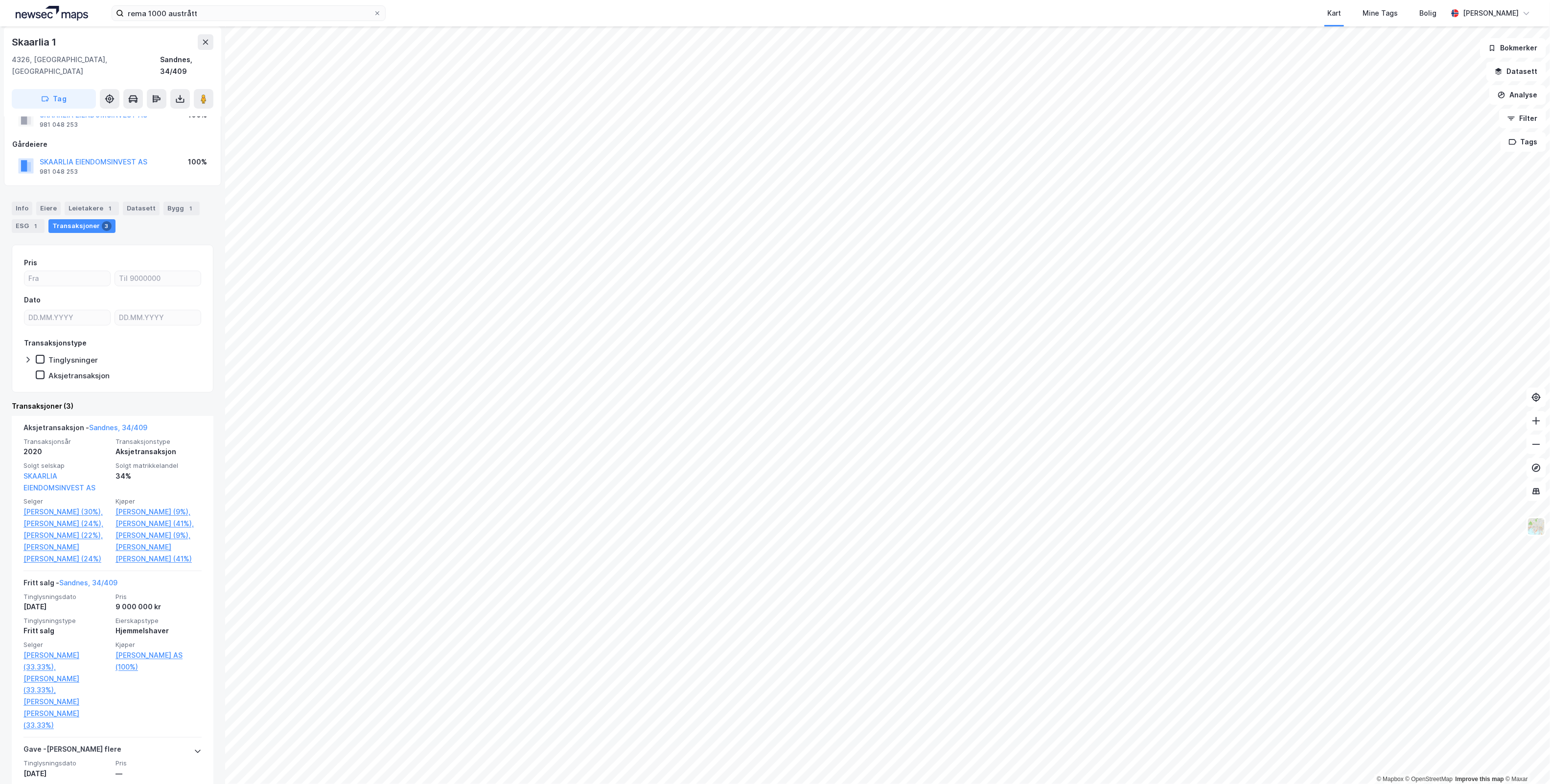
scroll to position [0, 0]
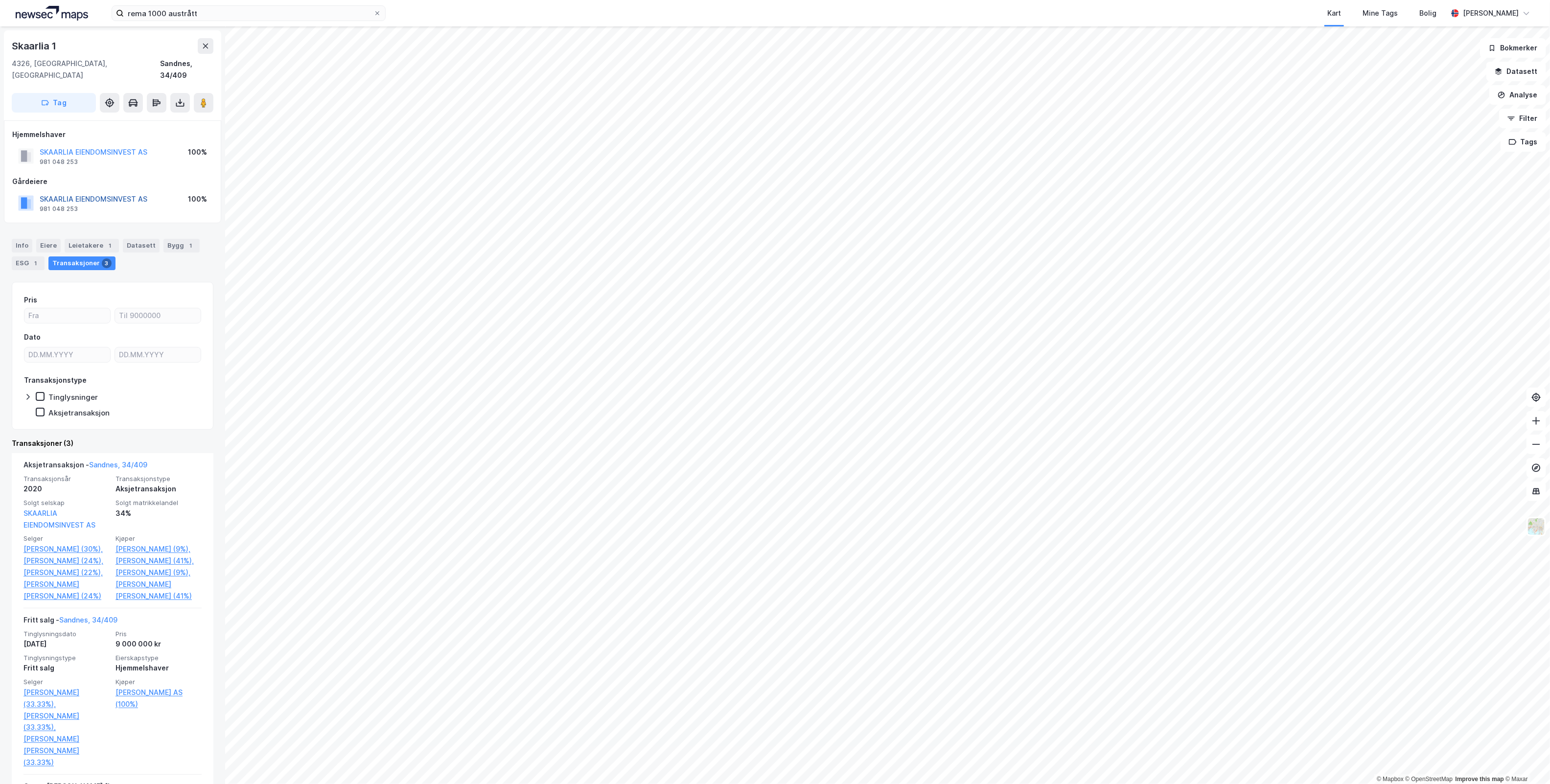
click at [0, 0] on button "SKAARLIA EIENDOMSINVEST AS" at bounding box center [0, 0] width 0 height 0
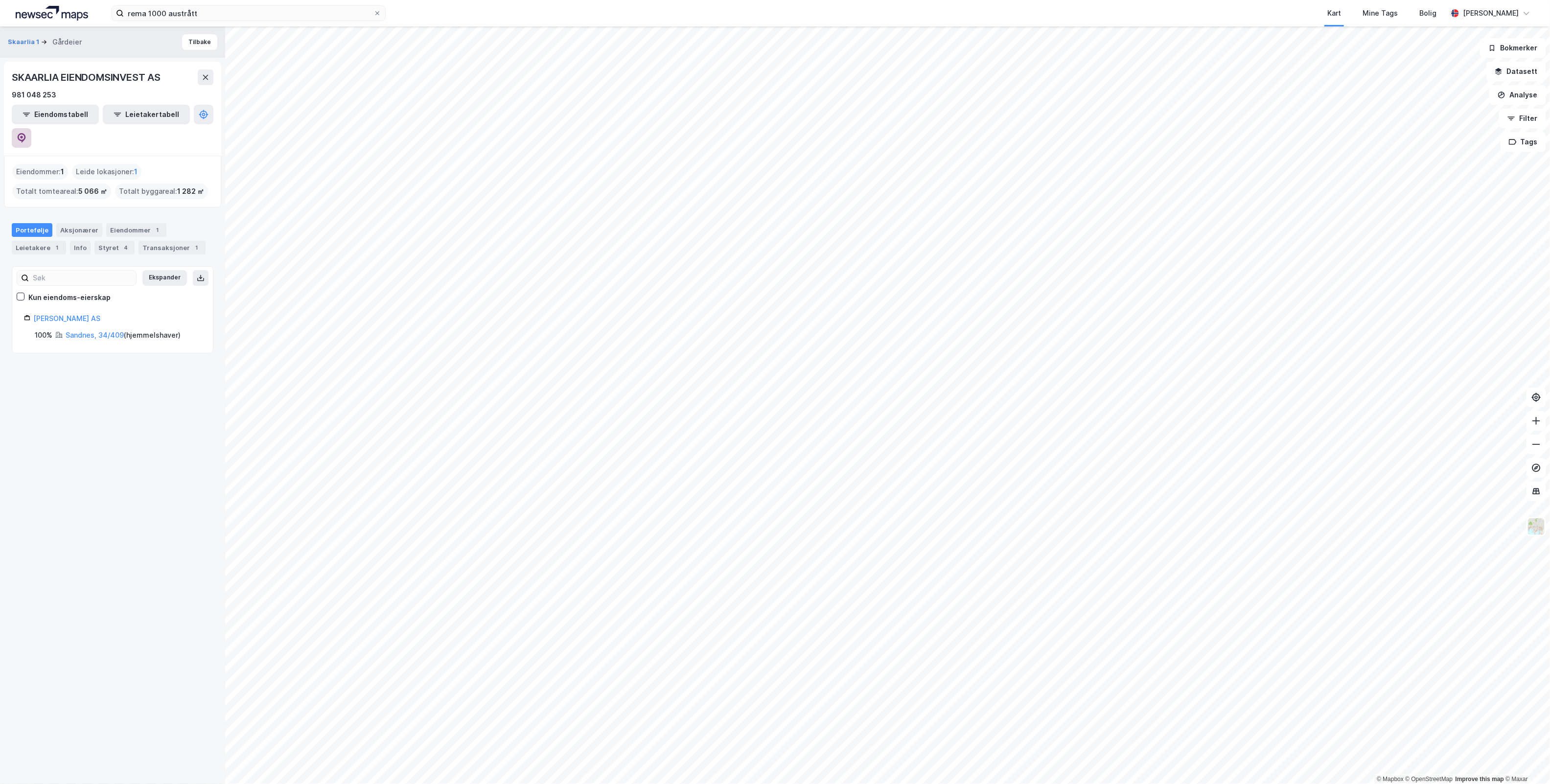
click at [31, 128] on button at bounding box center [21, 138] width 19 height 19
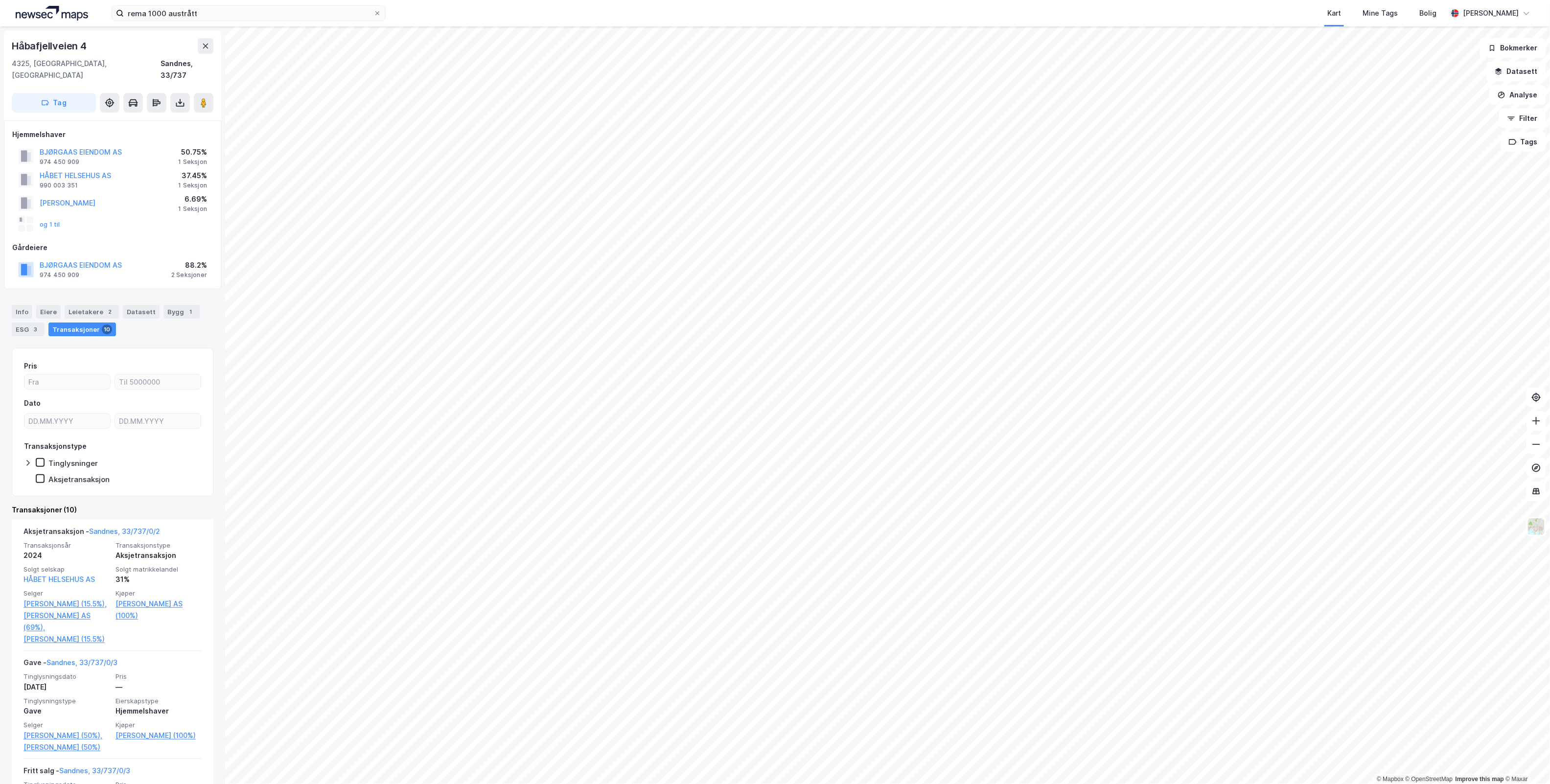
drag, startPoint x: 94, startPoint y: 294, endPoint x: 101, endPoint y: 290, distance: 8.1
click at [94, 305] on div "Leietakere 2" at bounding box center [91, 311] width 54 height 14
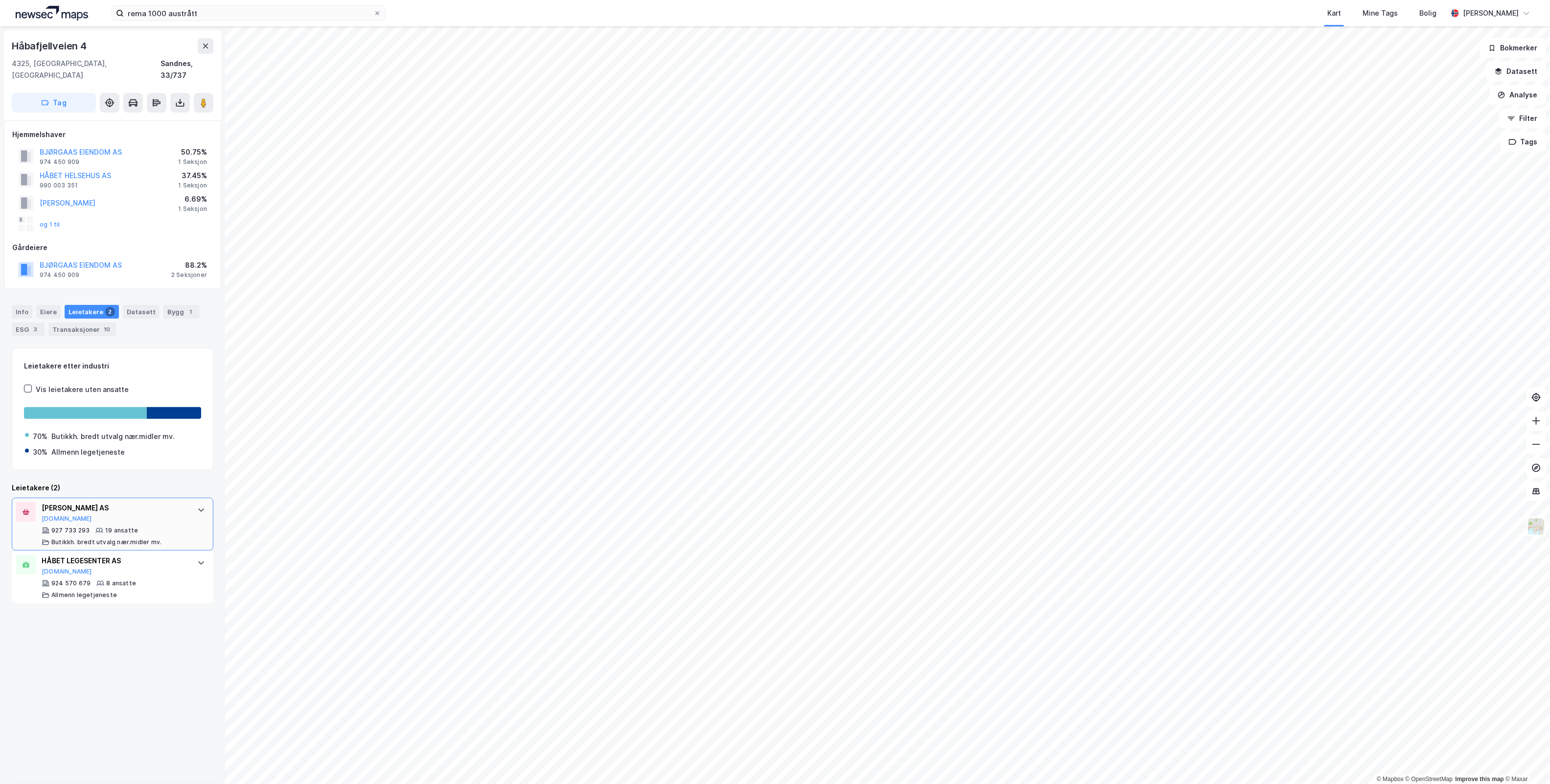
click at [197, 506] on icon at bounding box center [200, 510] width 7 height 7
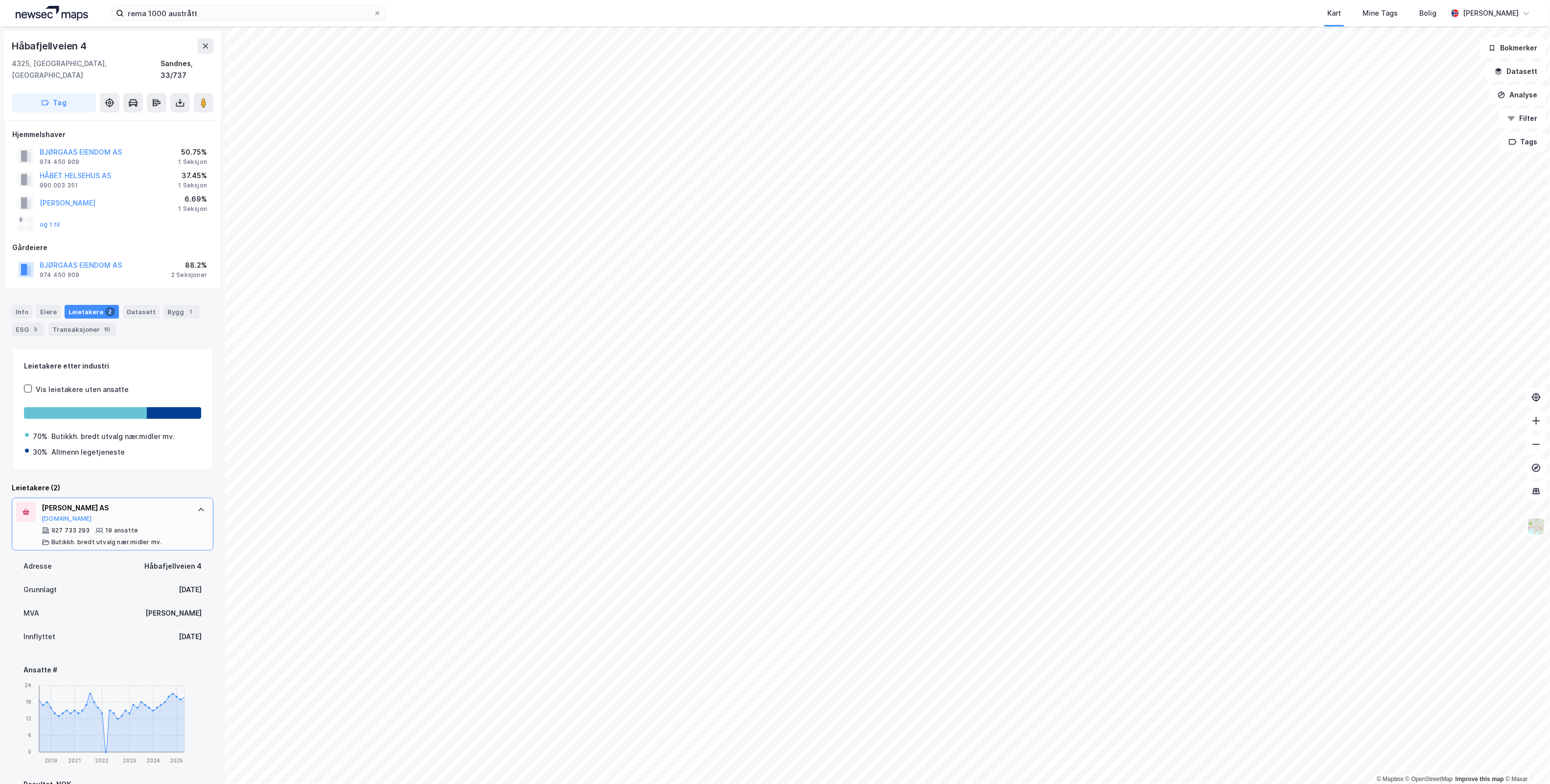
scroll to position [318, 0]
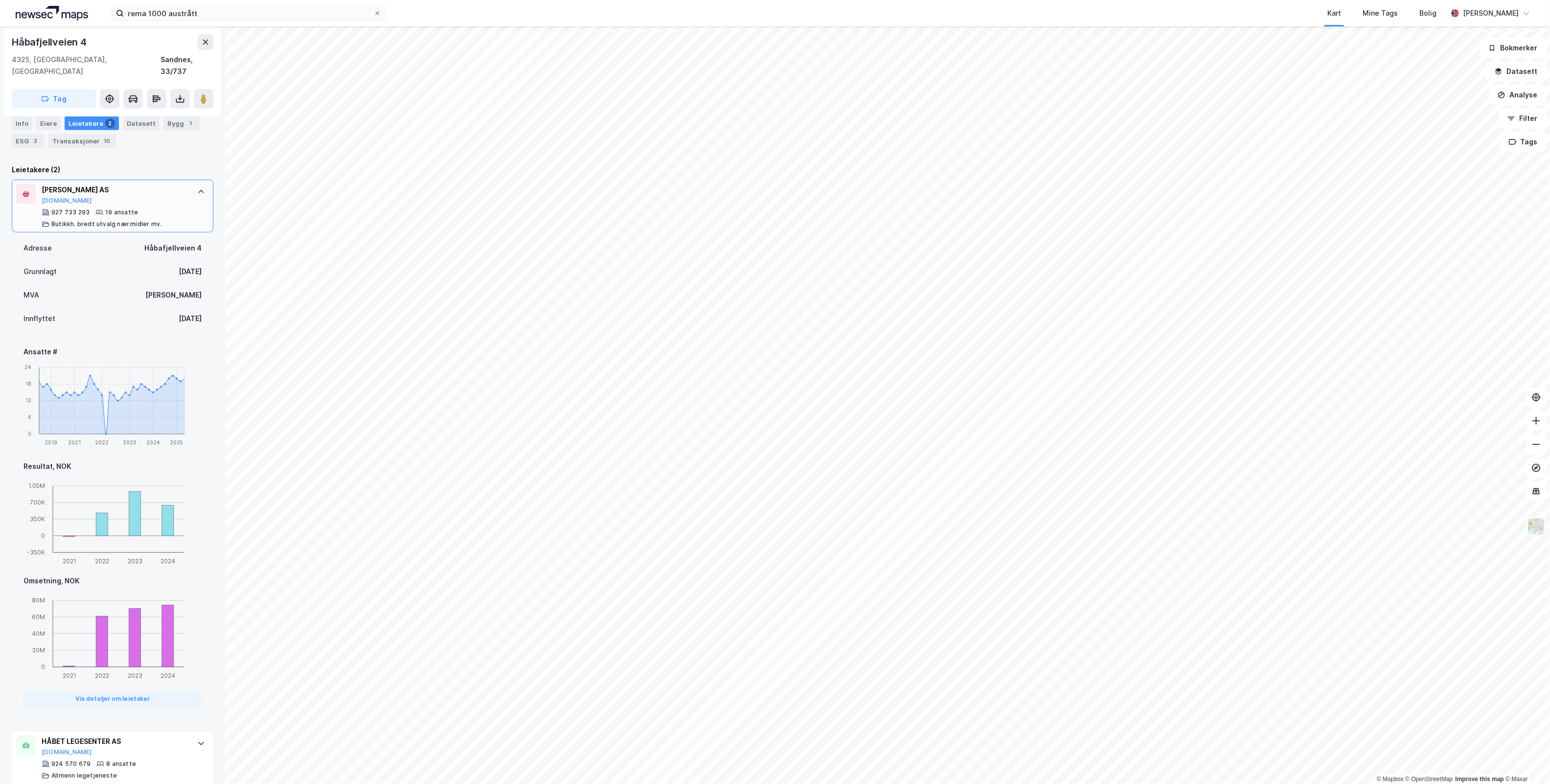
click at [114, 185] on div "ARVE SELE KRISTENSEN AS Proff.no" at bounding box center [115, 194] width 146 height 20
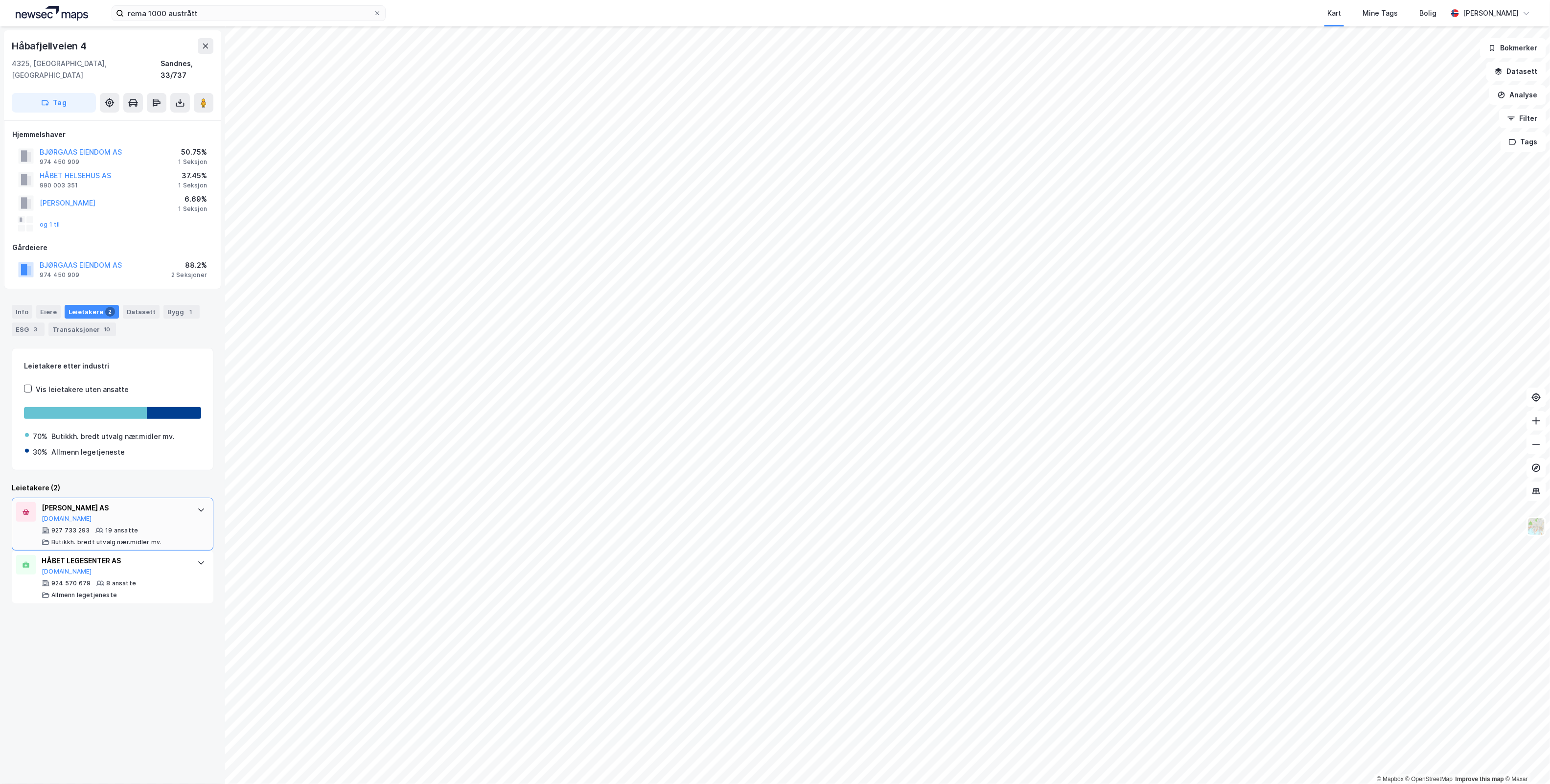
scroll to position [0, 0]
click at [150, 501] on div "ARVE SELE KRISTENSEN AS" at bounding box center [115, 507] width 146 height 12
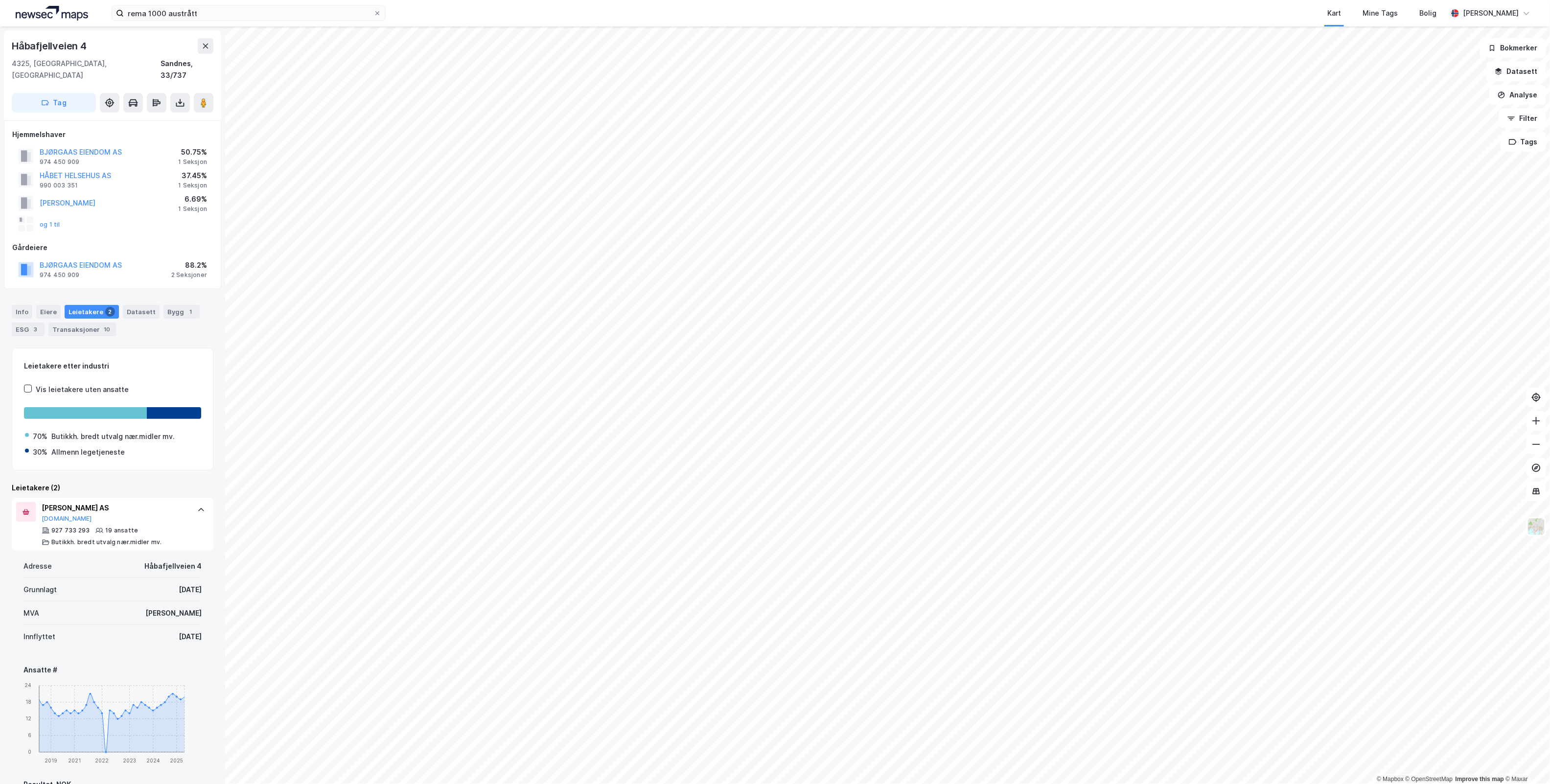
scroll to position [318, 0]
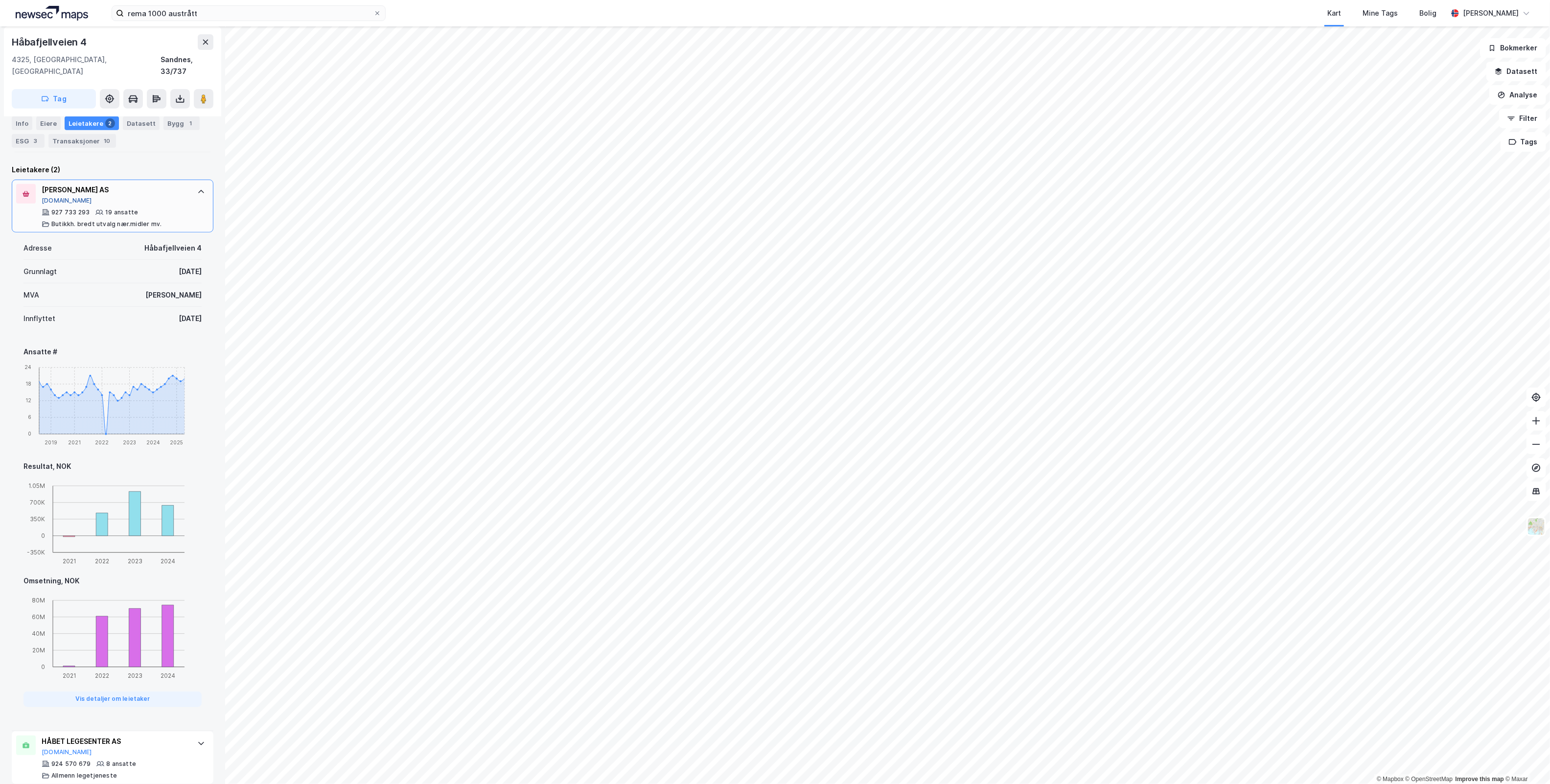
click at [52, 197] on button "[DOMAIN_NAME]" at bounding box center [67, 200] width 51 height 7
click at [197, 187] on icon at bounding box center [200, 191] width 7 height 7
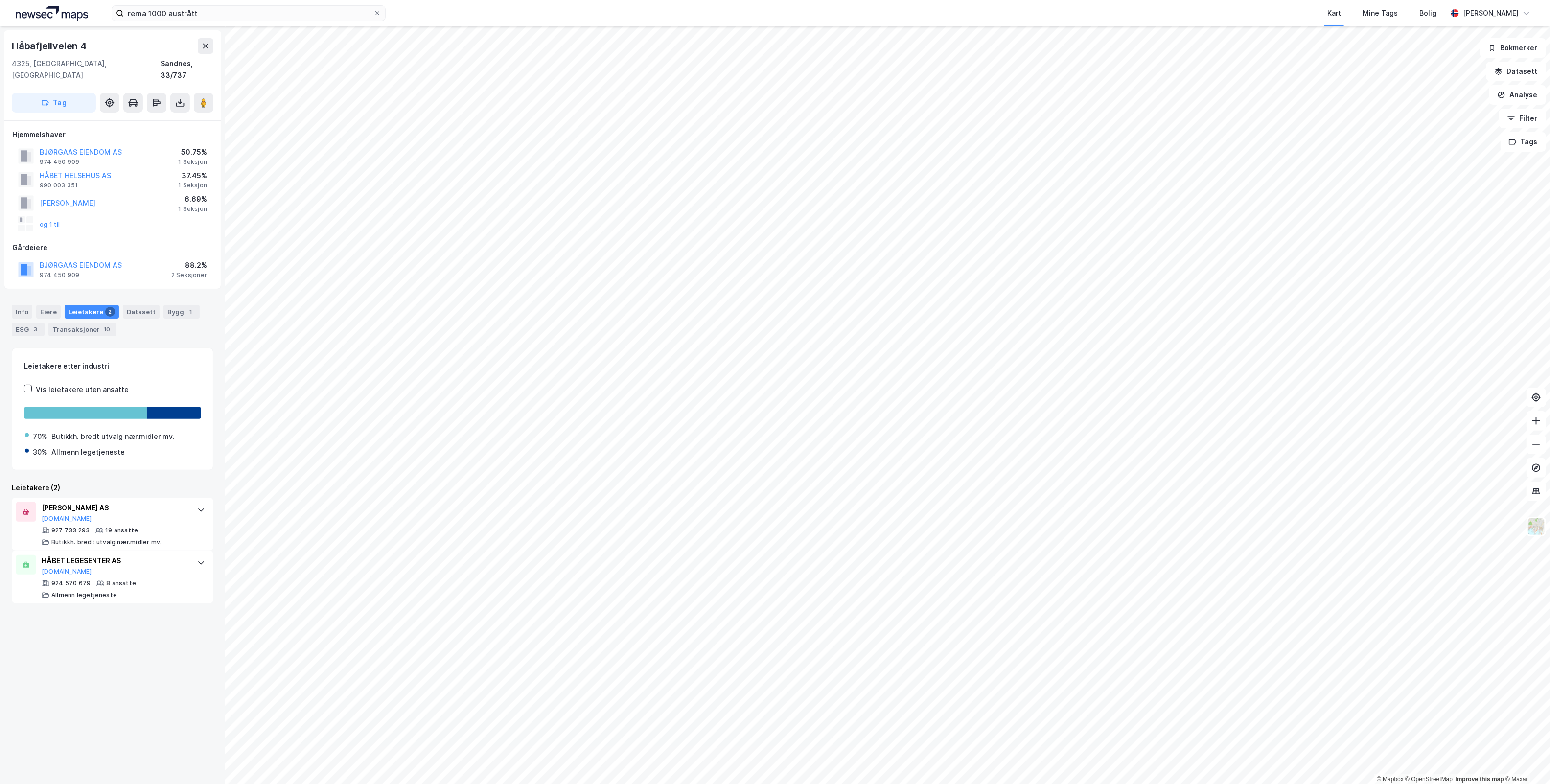
scroll to position [0, 0]
click at [193, 555] on div at bounding box center [200, 562] width 16 height 16
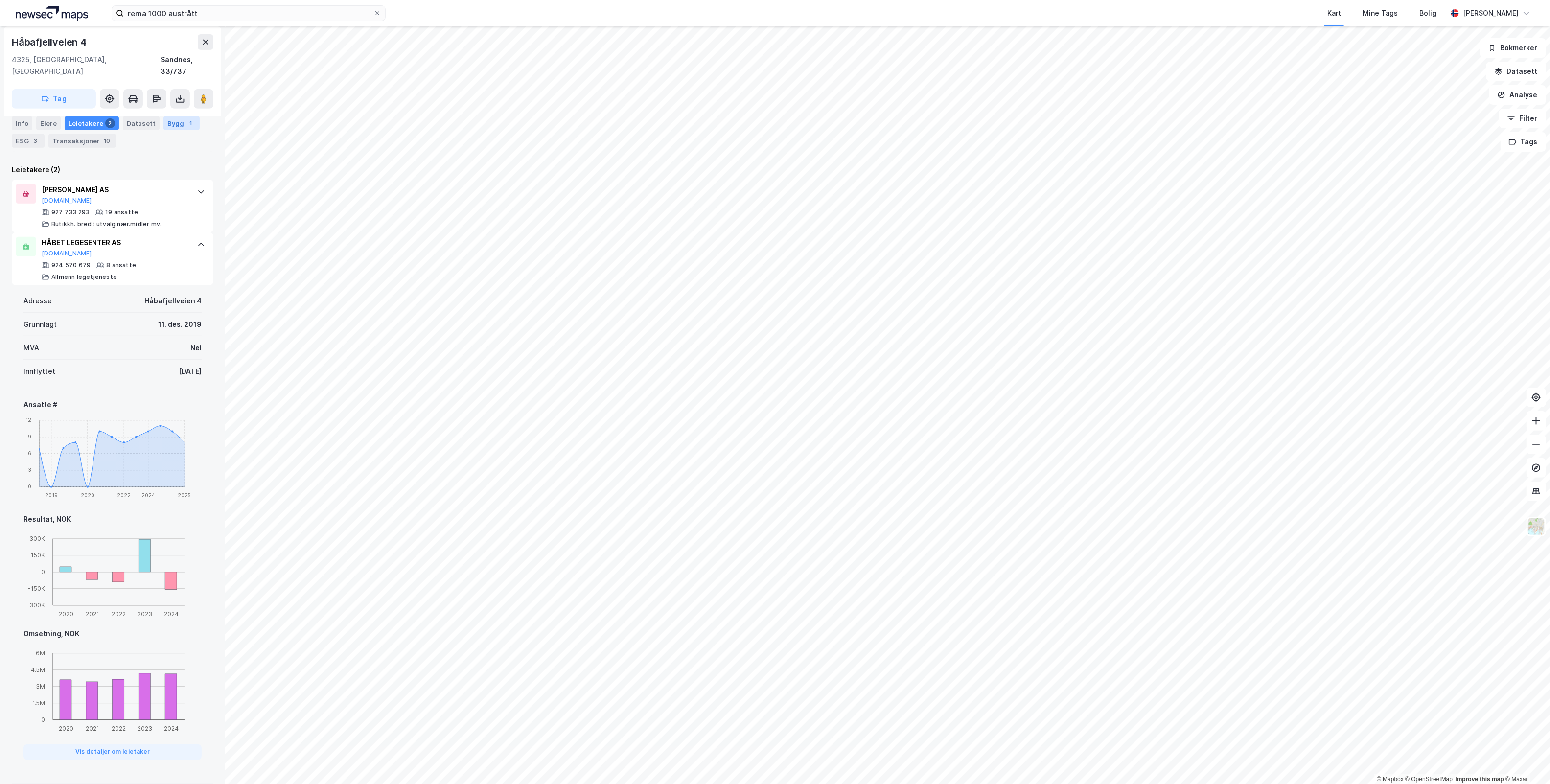
click at [163, 118] on div "Bygg 1" at bounding box center [181, 123] width 36 height 14
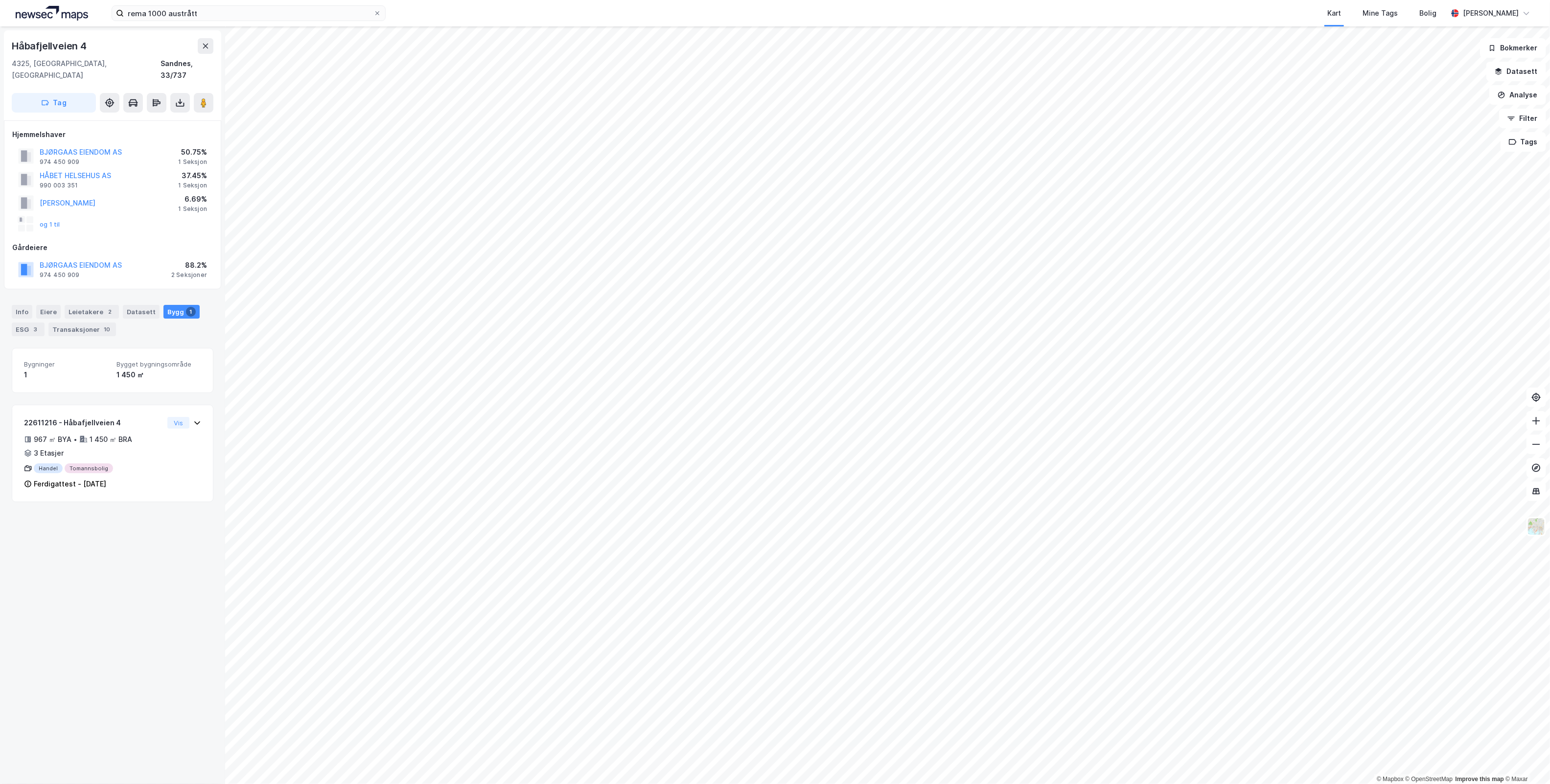
click at [93, 170] on div "HÅBET HELSEHUS AS" at bounding box center [75, 175] width 71 height 12
click at [0, 0] on button "HÅBET HELSEHUS AS" at bounding box center [0, 0] width 0 height 0
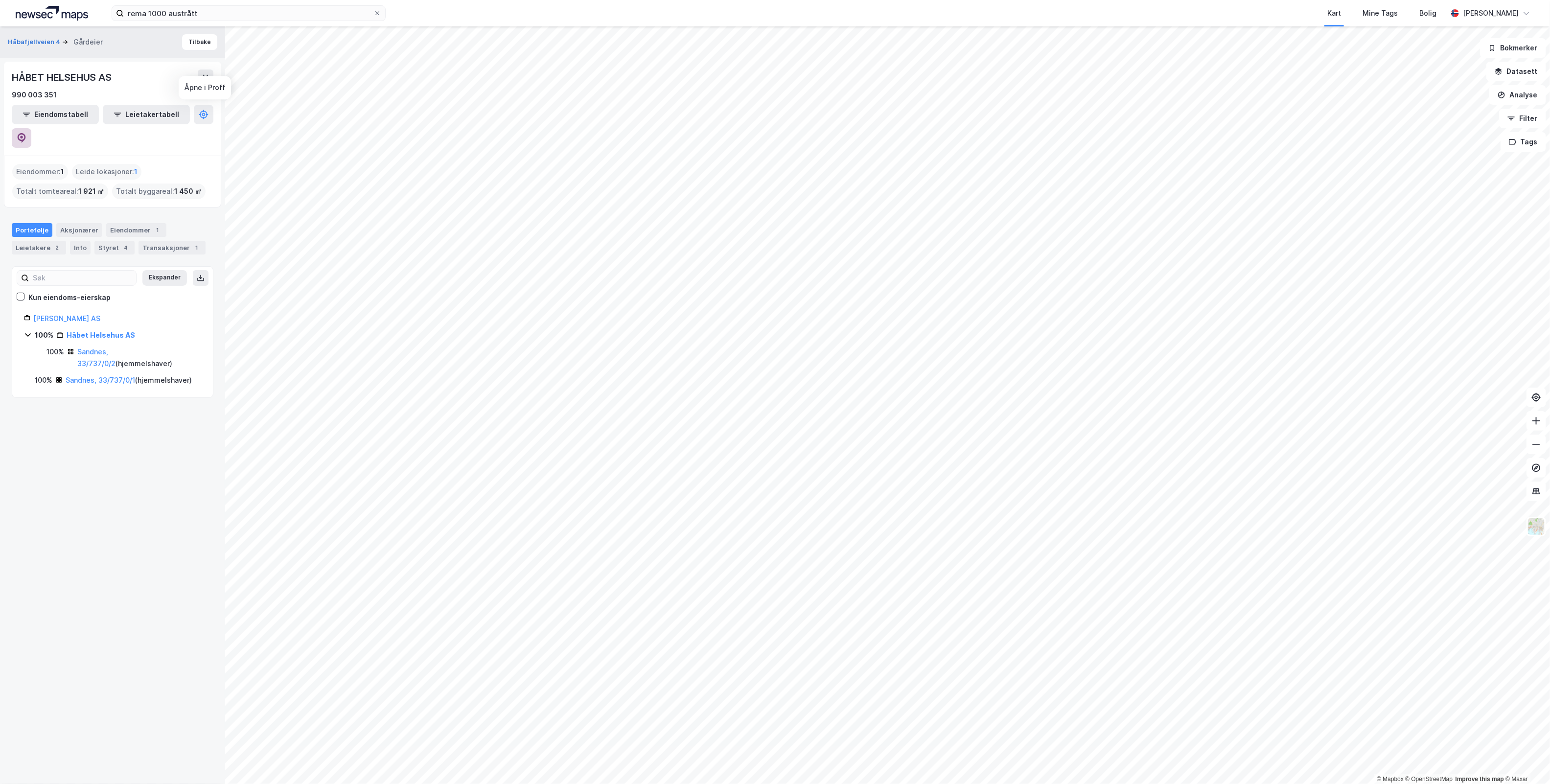
click at [31, 128] on button at bounding box center [21, 138] width 19 height 19
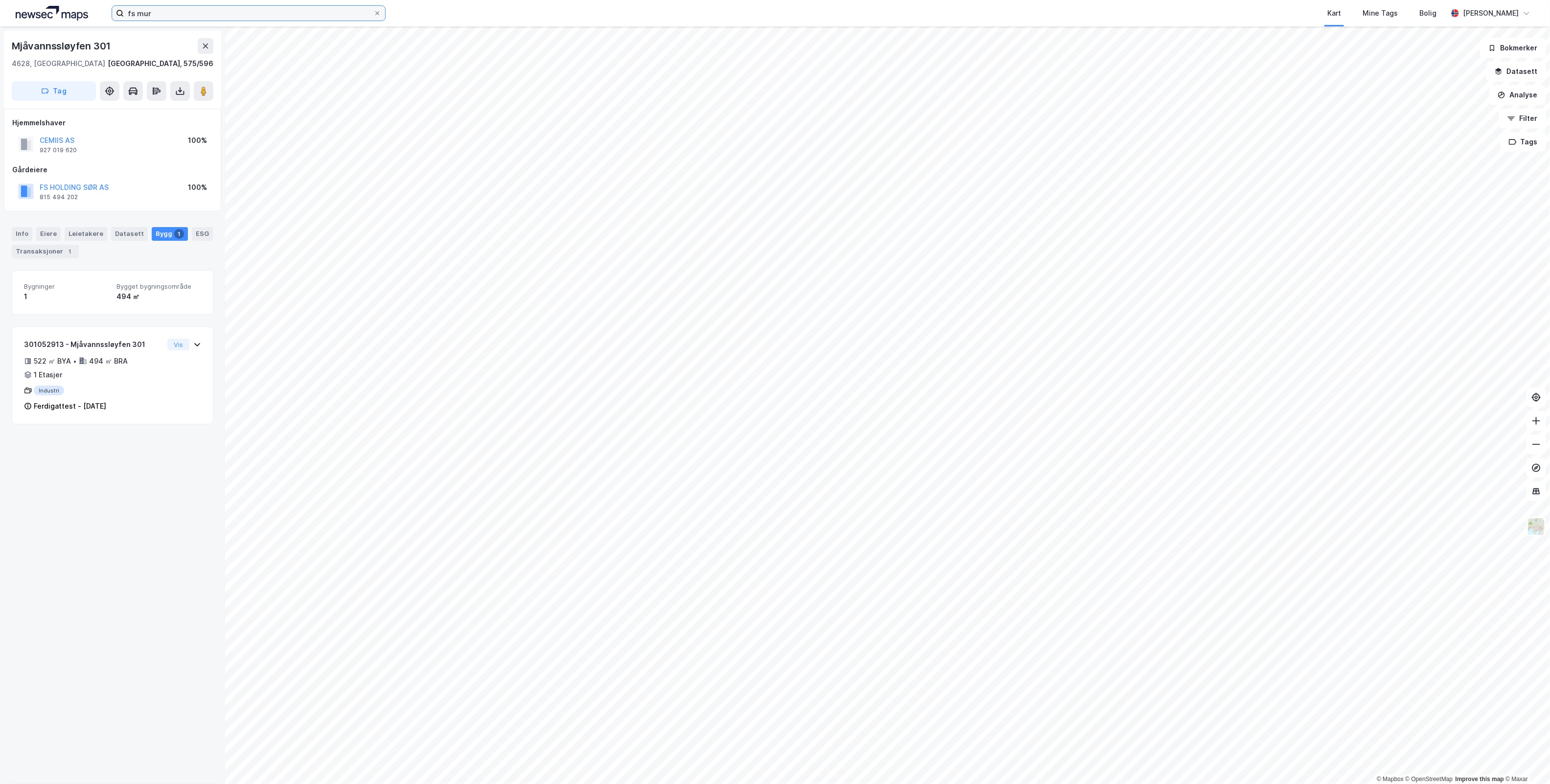
drag, startPoint x: 57, startPoint y: 16, endPoint x: -314, endPoint y: 33, distance: 371.4
click at [0, 33] on html "fs mur Kart Mine Tags Bolig Simen Sunde © Mapbox © OpenStreetMap Improve this m…" at bounding box center [775, 392] width 1550 height 784
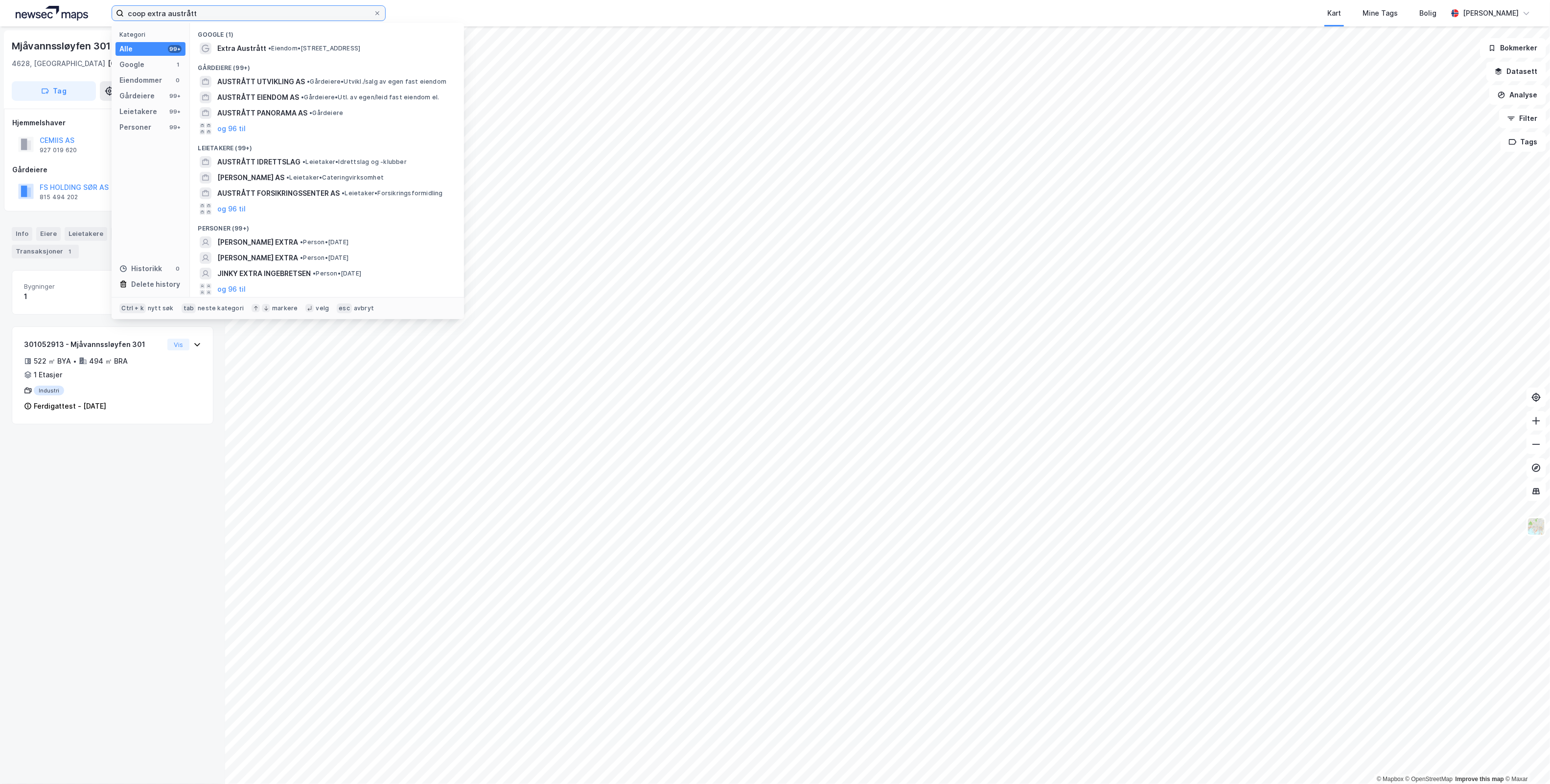
type input "coop extra austrått"
click at [283, 6] on input "coop extra austrått" at bounding box center [248, 13] width 249 height 15
click at [262, 45] on span "Extra Austrått" at bounding box center [241, 48] width 49 height 12
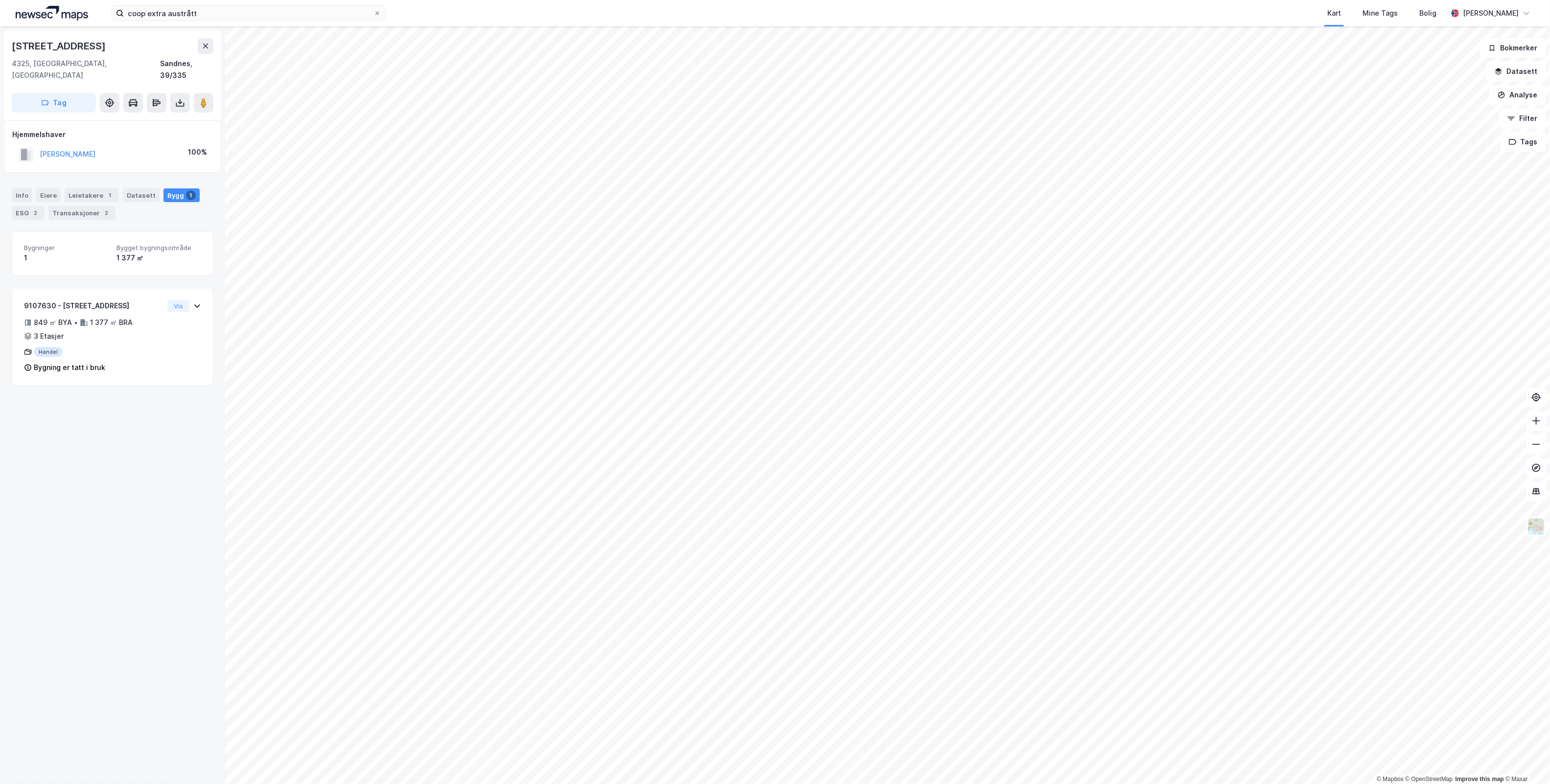
click at [129, 488] on div "Øygardsveien 158 4325, Sandnes, Rogaland Sandnes, 39/335 Tag Hjemmelshaver BIRK…" at bounding box center [113, 405] width 225 height 757
click at [88, 188] on div "Leietakere 1" at bounding box center [91, 195] width 54 height 14
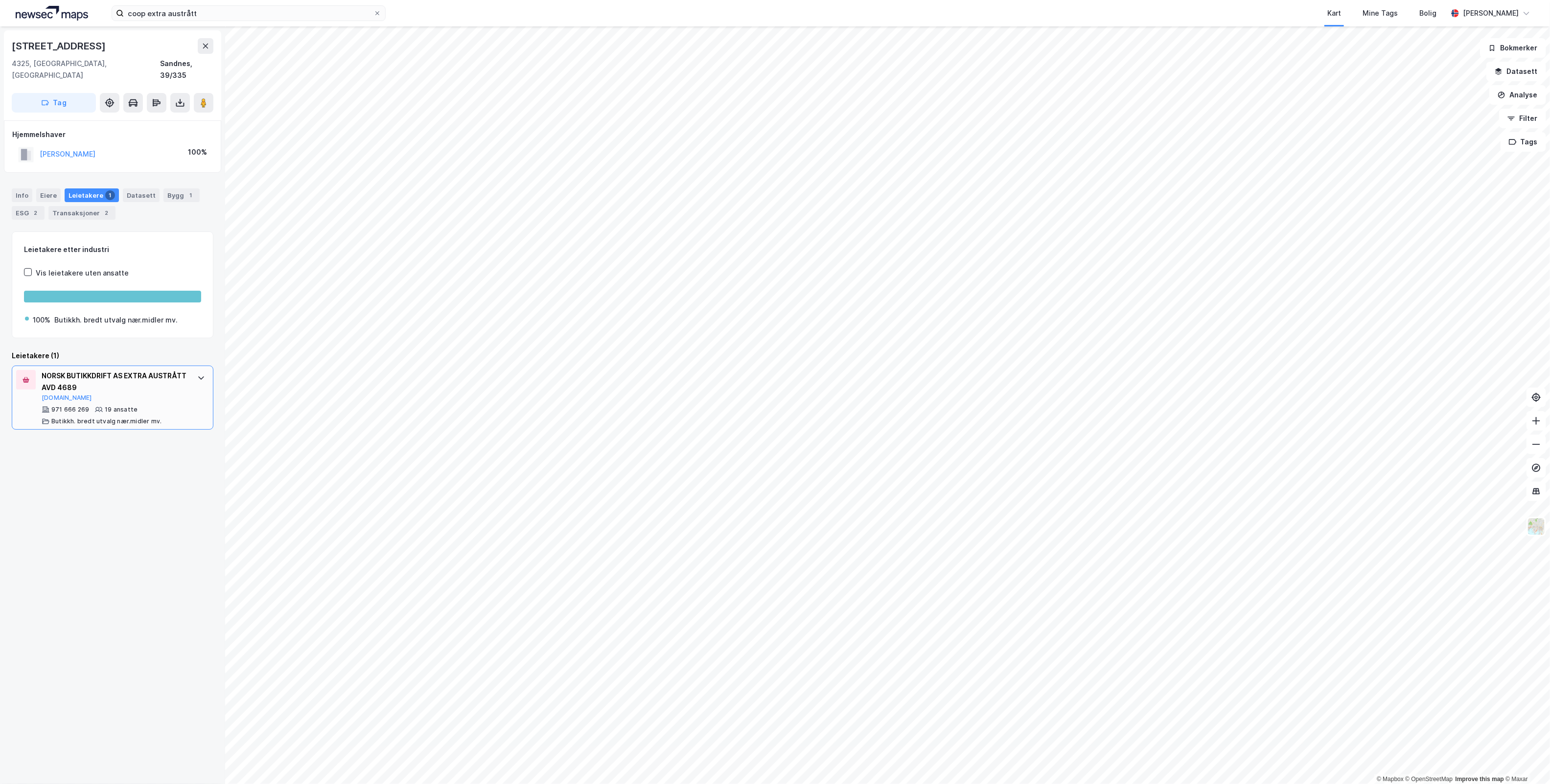
click at [188, 392] on div "NORSK BUTIKKDRIFT AS EXTRA AUSTRÅTT AVD 4689 Brreg.no 971 666 269 19 ansatte Bu…" at bounding box center [113, 398] width 201 height 65
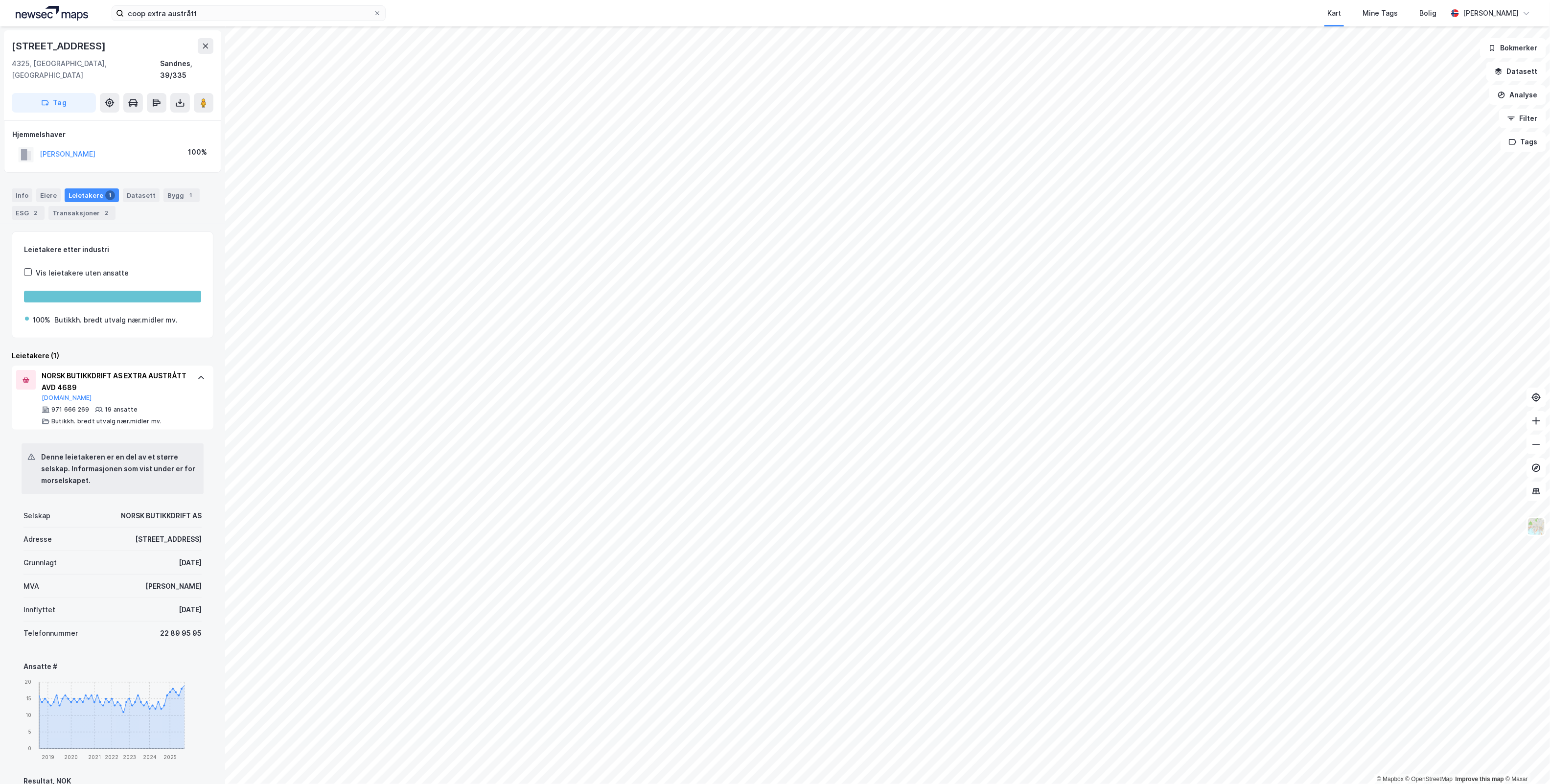
scroll to position [261, 0]
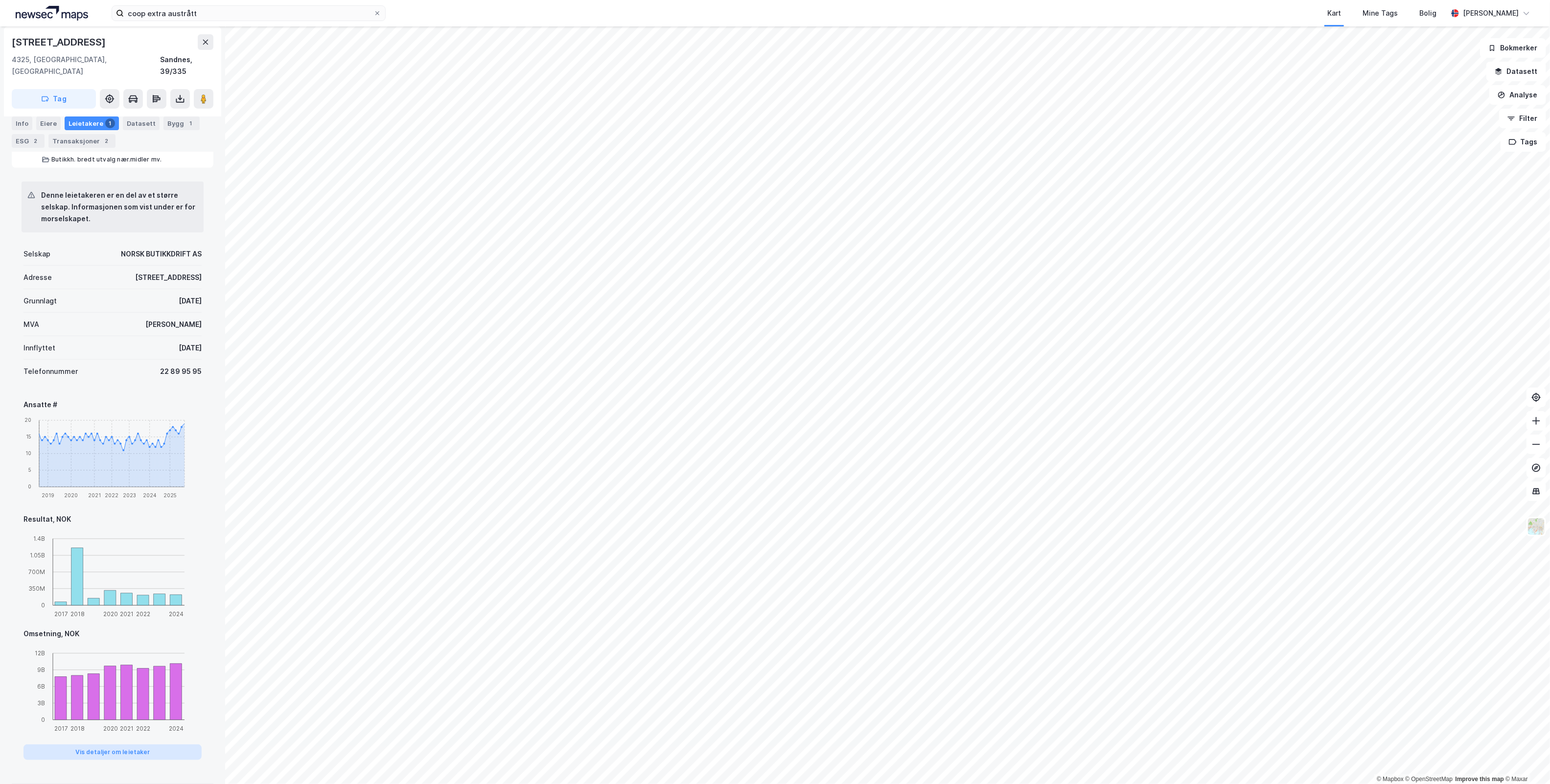
click at [155, 744] on button "Vis detaljer om leietaker" at bounding box center [112, 752] width 178 height 16
